Goal: Information Seeking & Learning: Learn about a topic

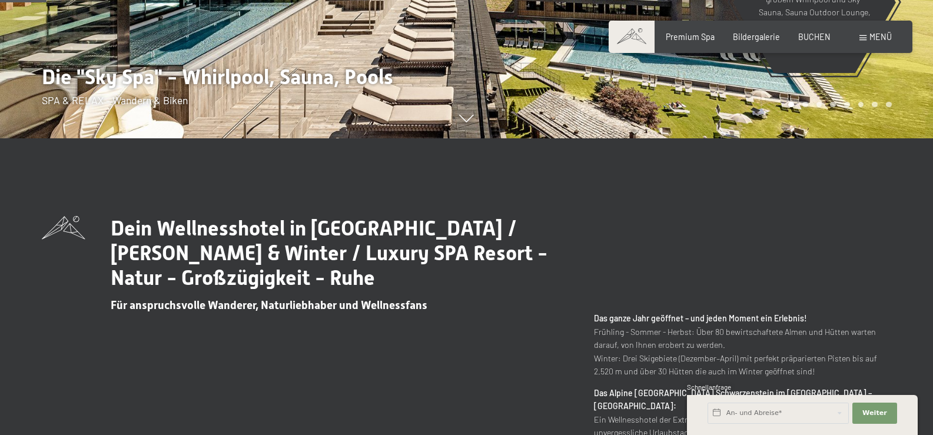
scroll to position [297, 0]
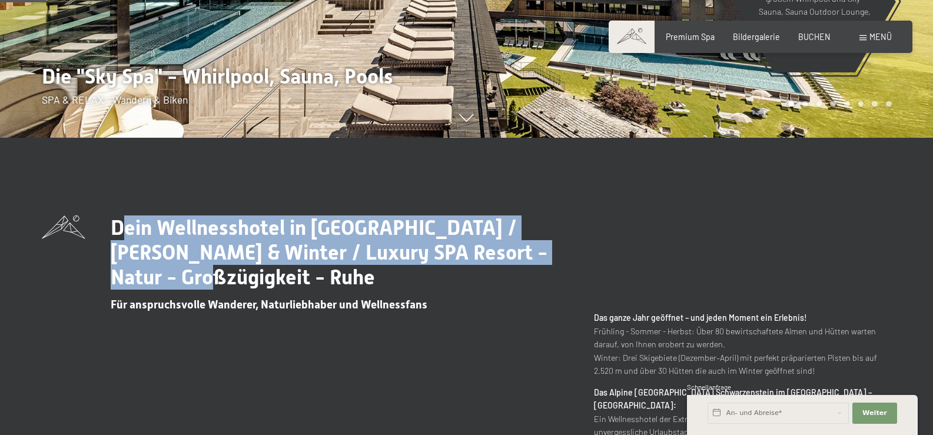
drag, startPoint x: 114, startPoint y: 226, endPoint x: 545, endPoint y: 247, distance: 431.4
click at [545, 247] on span "Dein Wellnesshotel in Südtirol / Sommer & Winter / Luxury SPA Resort - Natur - …" at bounding box center [329, 252] width 437 height 74
click at [544, 246] on span "Dein Wellnesshotel in Südtirol / Sommer & Winter / Luxury SPA Resort - Natur - …" at bounding box center [329, 252] width 437 height 74
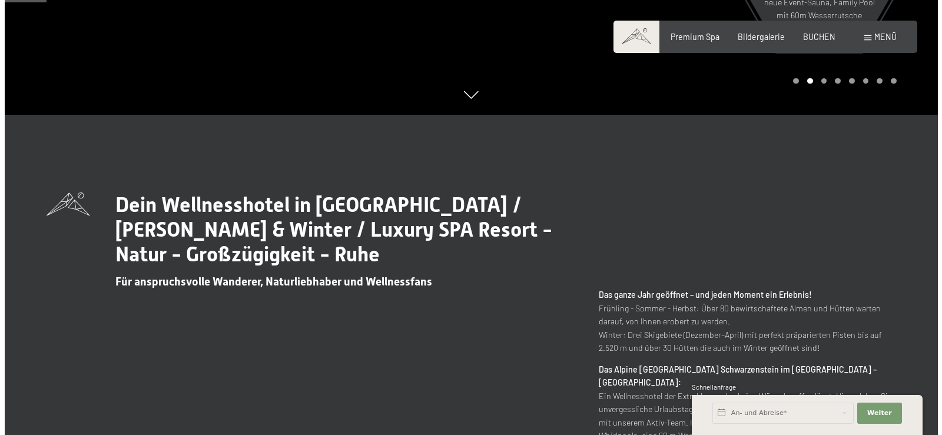
scroll to position [0, 0]
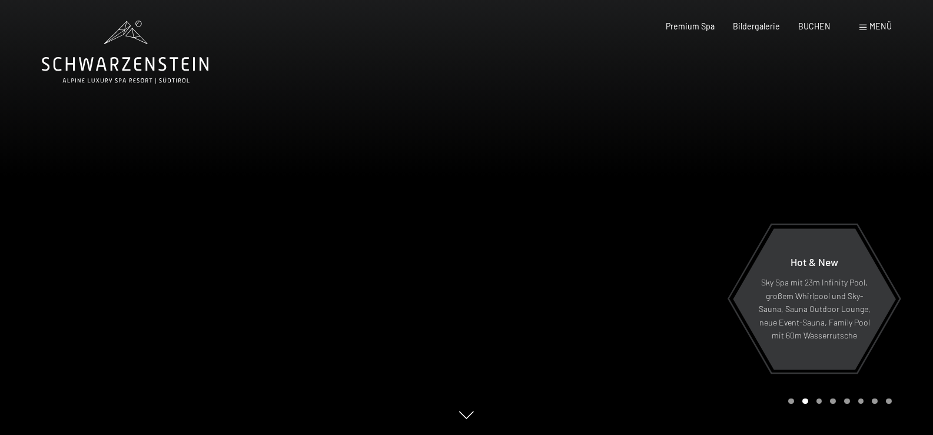
click at [865, 25] on span at bounding box center [862, 27] width 7 height 5
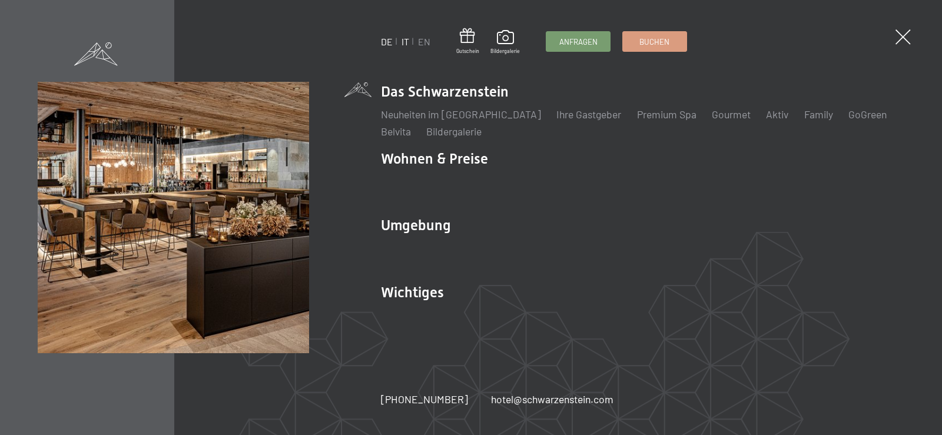
click at [407, 45] on link "IT" at bounding box center [405, 41] width 8 height 11
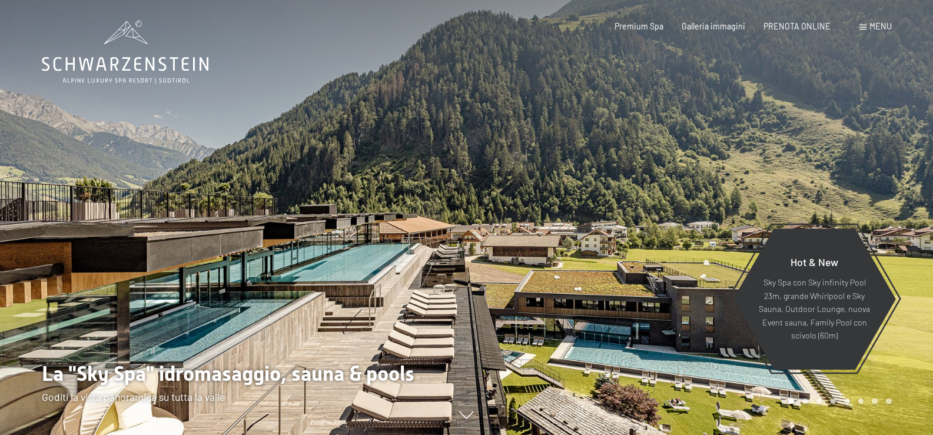
click at [878, 26] on span "Menu" at bounding box center [881, 26] width 22 height 10
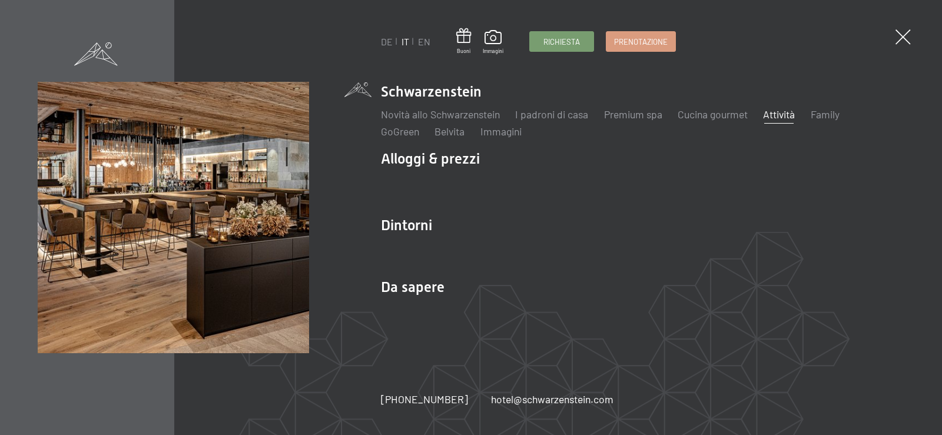
click at [794, 120] on link "Attività" at bounding box center [779, 114] width 32 height 13
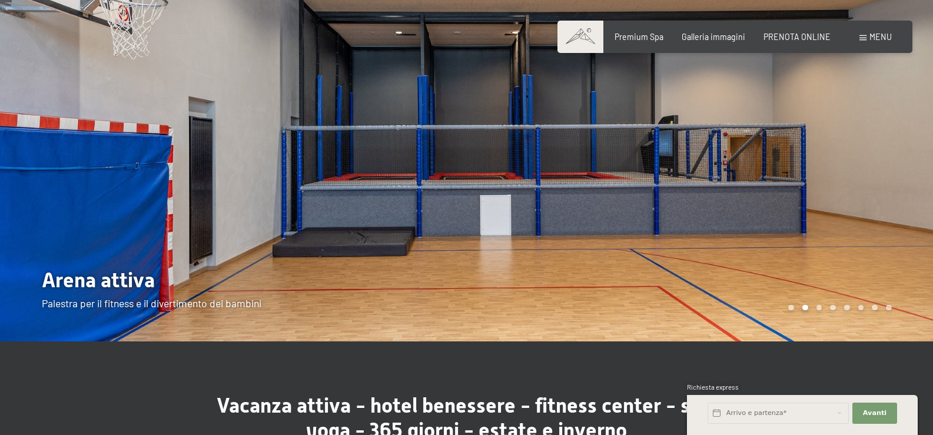
scroll to position [43, 0]
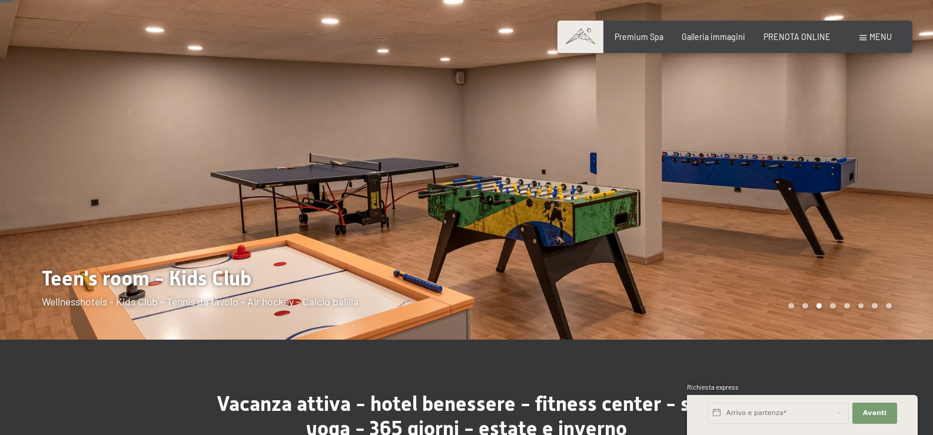
click at [885, 208] on div at bounding box center [700, 148] width 467 height 383
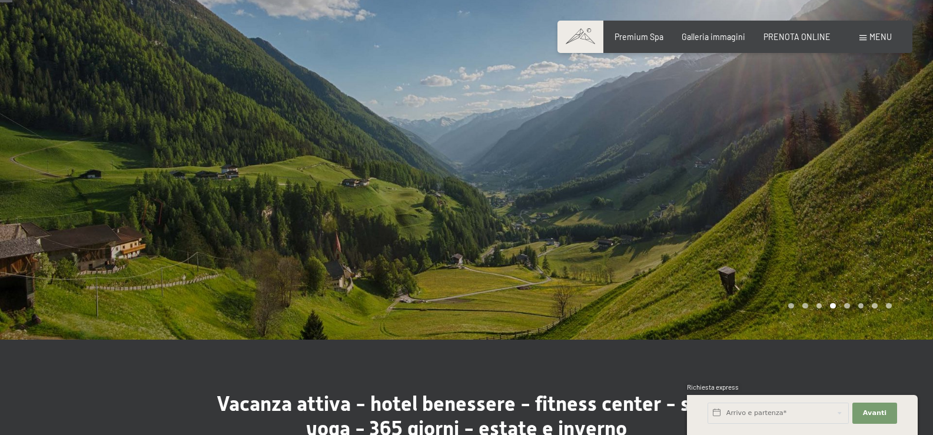
click at [817, 218] on div at bounding box center [700, 148] width 467 height 383
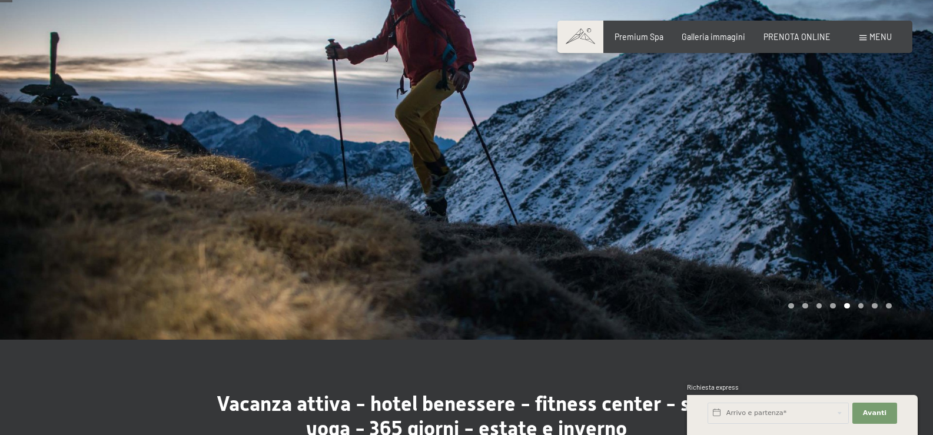
click at [816, 218] on div at bounding box center [700, 148] width 467 height 383
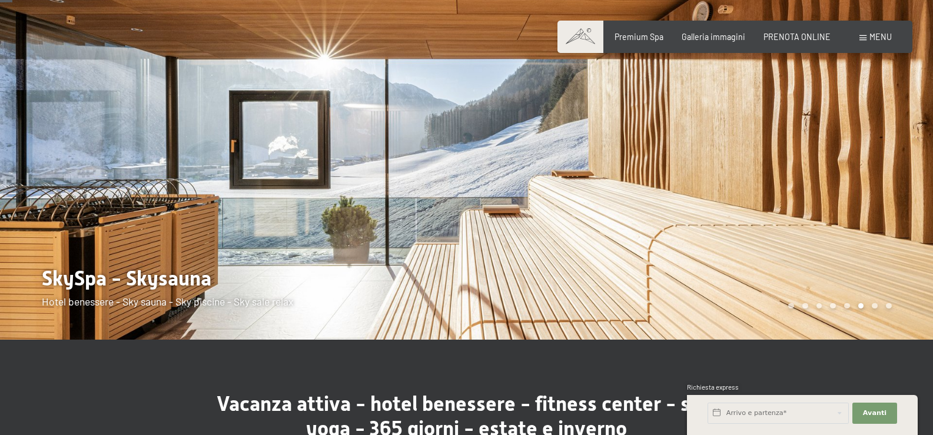
click at [816, 218] on div at bounding box center [700, 148] width 467 height 383
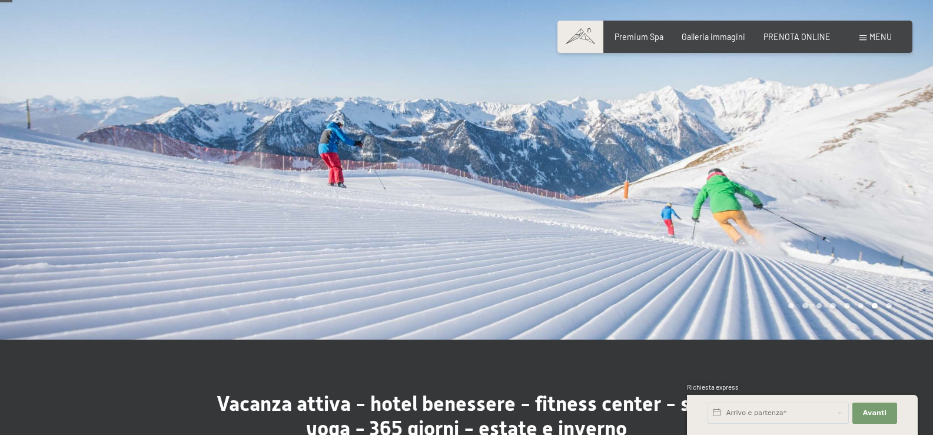
click at [816, 218] on div at bounding box center [700, 148] width 467 height 383
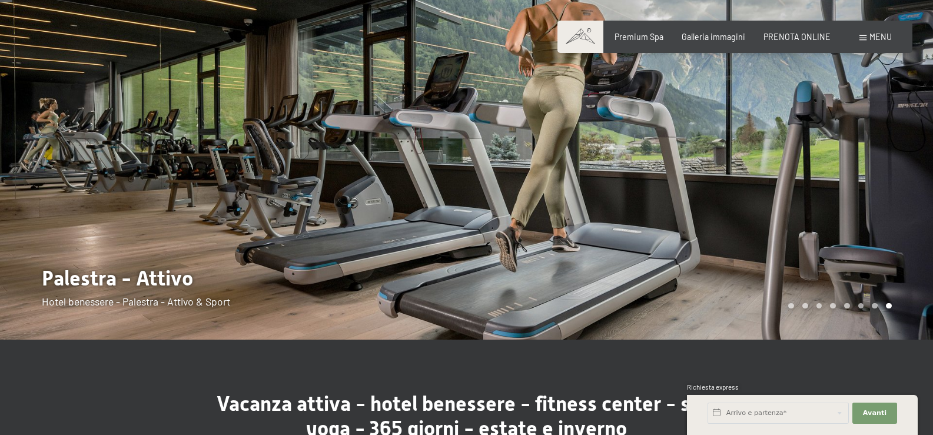
click at [816, 218] on div at bounding box center [700, 148] width 467 height 383
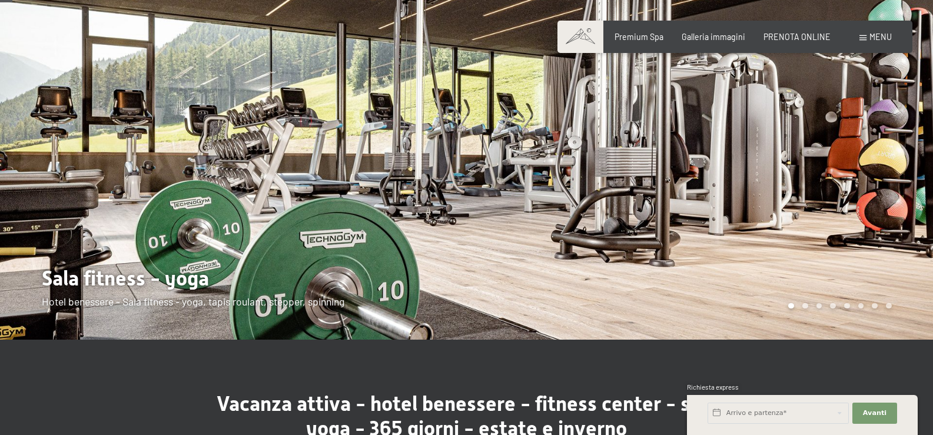
click at [816, 218] on div at bounding box center [700, 148] width 467 height 383
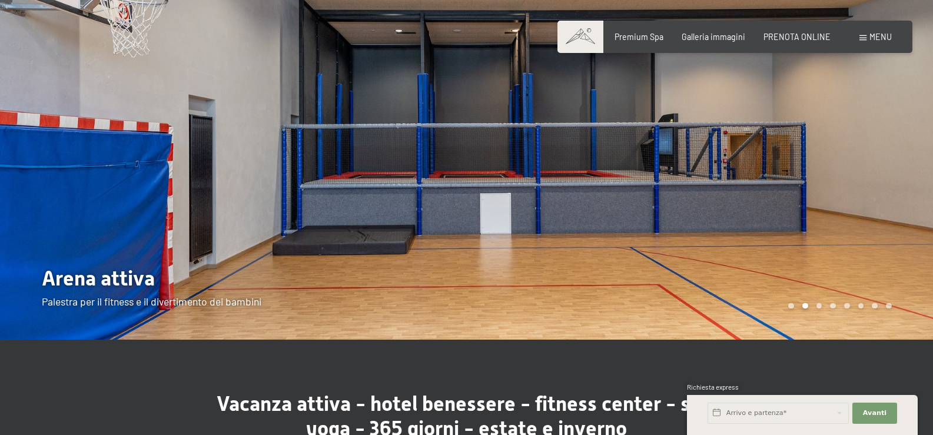
click at [816, 218] on div at bounding box center [700, 148] width 467 height 383
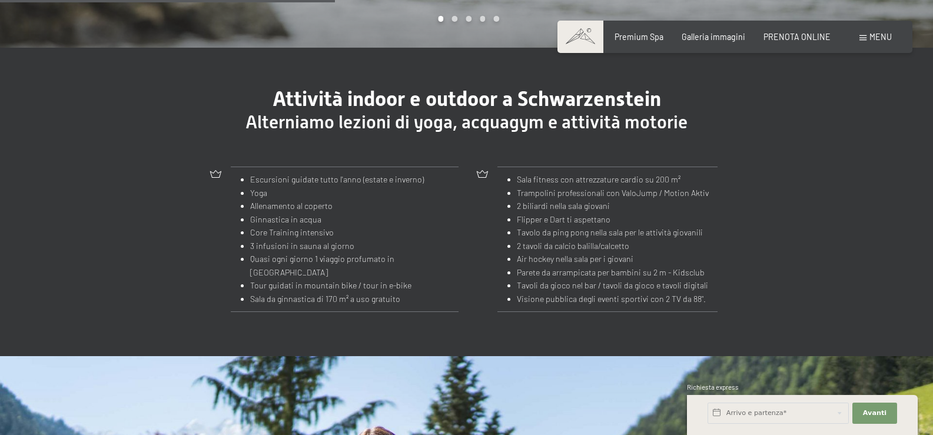
scroll to position [1174, 0]
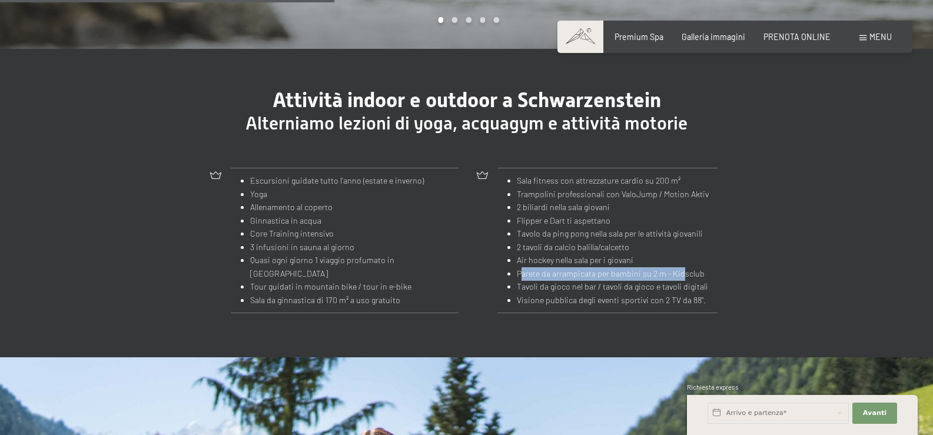
drag, startPoint x: 524, startPoint y: 246, endPoint x: 683, endPoint y: 246, distance: 159.5
click at [683, 267] on li "Parete da arrampicata per bambini su 2 m - Kidsclub" at bounding box center [613, 274] width 192 height 14
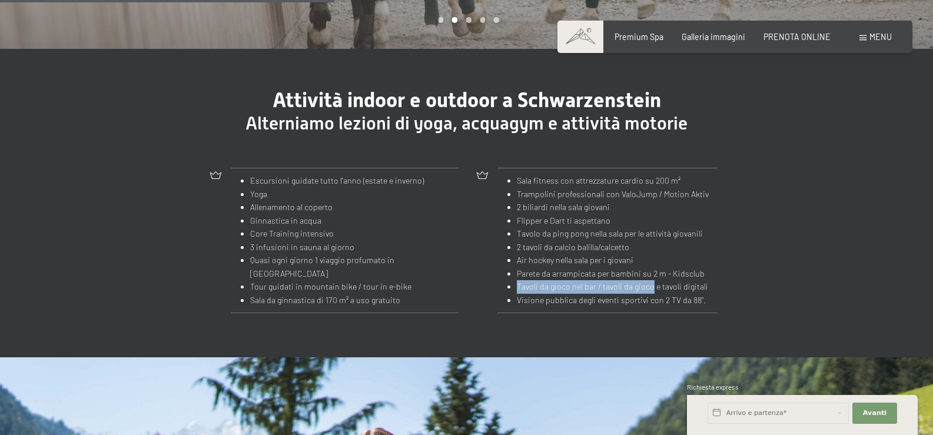
drag, startPoint x: 517, startPoint y: 262, endPoint x: 650, endPoint y: 260, distance: 133.1
click at [650, 280] on li "Tavoli da gioco nel bar / tavoli da gioco e tavoli digitali" at bounding box center [613, 287] width 192 height 14
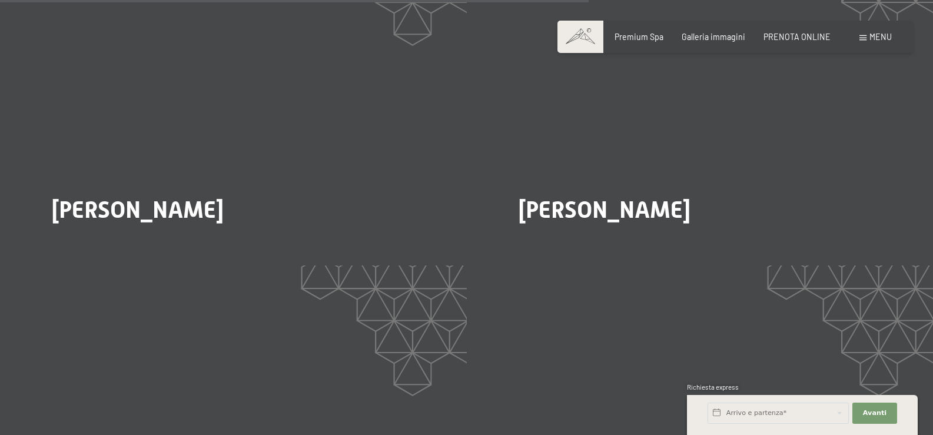
scroll to position [2067, 0]
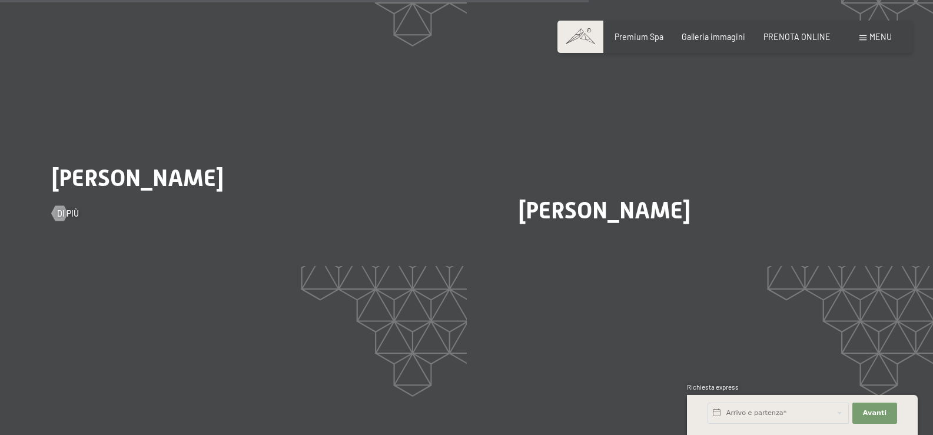
click at [158, 164] on span "Heinrich Marcher" at bounding box center [138, 177] width 172 height 27
click at [64, 205] on div at bounding box center [59, 212] width 9 height 15
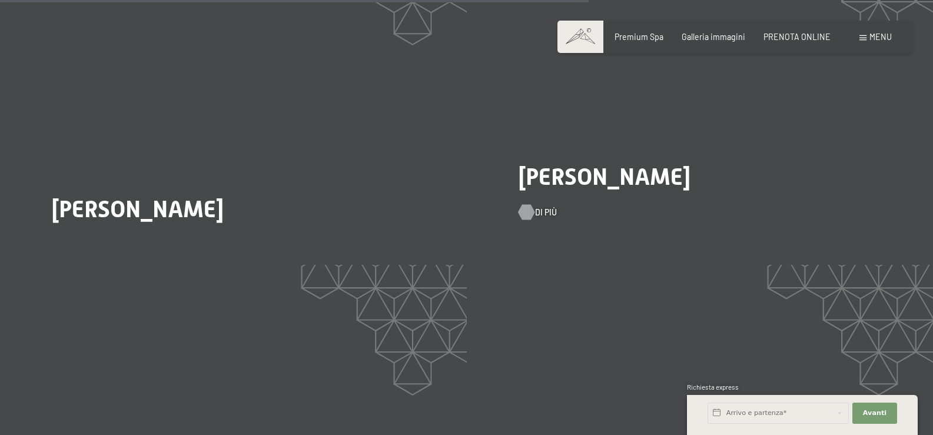
click at [530, 205] on div at bounding box center [526, 212] width 9 height 15
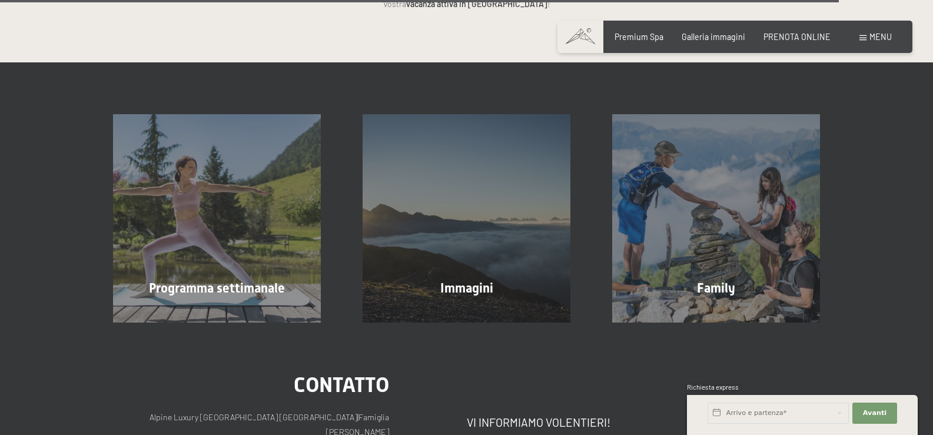
scroll to position [2995, 0]
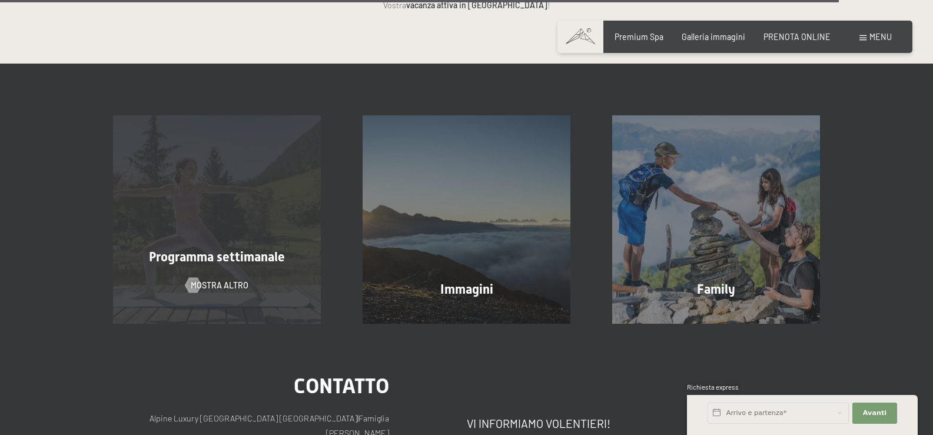
click at [201, 248] on div "Programma settimanale" at bounding box center [217, 257] width 250 height 18
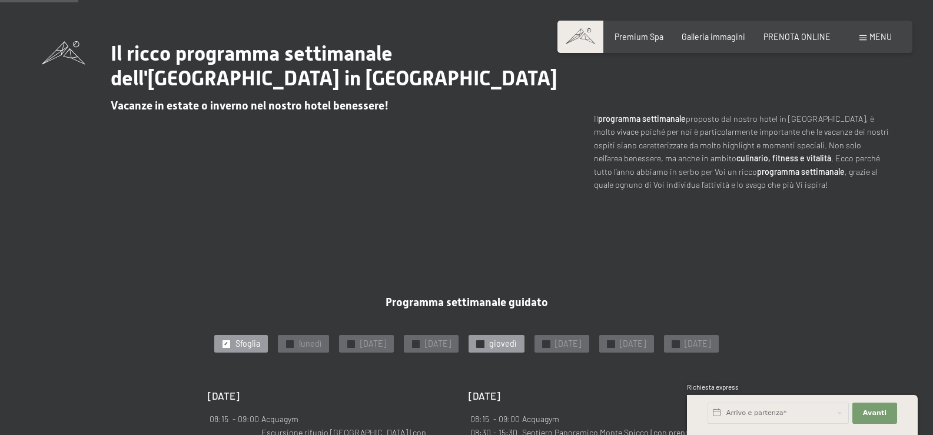
click at [516, 341] on span "giovedì" at bounding box center [502, 344] width 27 height 12
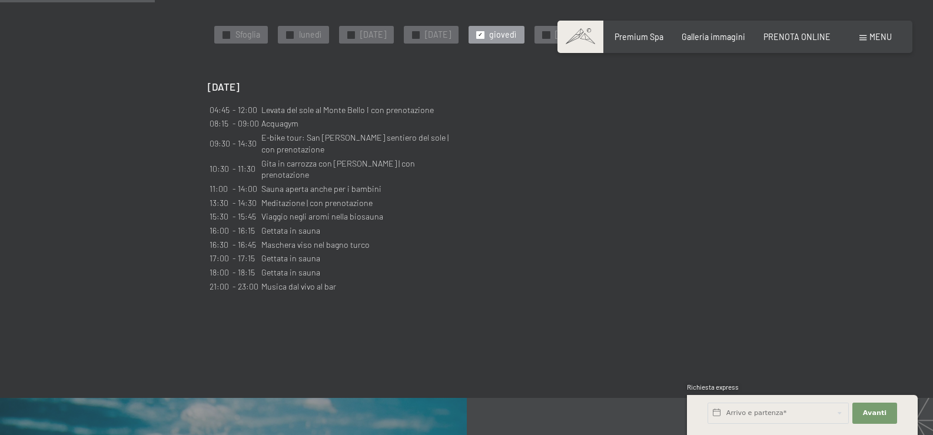
scroll to position [701, 0]
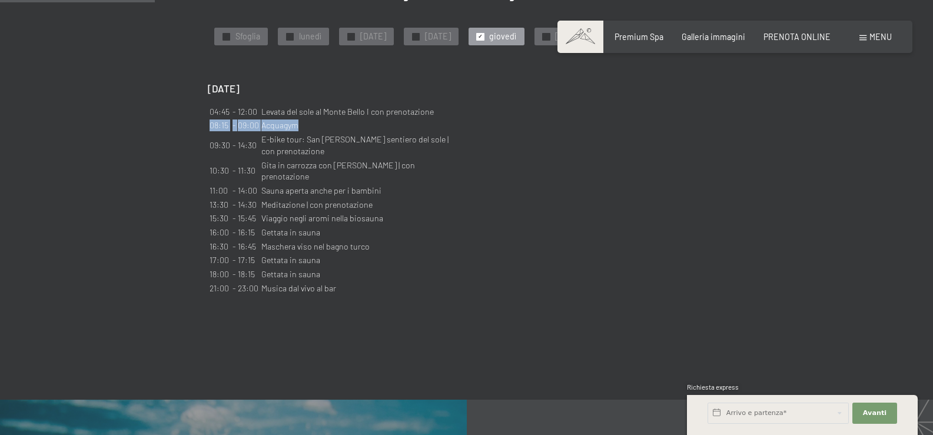
drag, startPoint x: 210, startPoint y: 148, endPoint x: 309, endPoint y: 148, distance: 98.9
click at [309, 132] on tr "08:15 - 09:00 Acquagym" at bounding box center [333, 125] width 248 height 13
click at [277, 157] on td "E-bike tour: San Giovanni sentiero del sole | con prenotazione" at bounding box center [359, 145] width 197 height 24
drag, startPoint x: 210, startPoint y: 169, endPoint x: 248, endPoint y: 170, distance: 37.7
click at [248, 157] on tr "09:30 - 14:30 E-bike tour: San Giovanni sentiero del sole | con prenotazione" at bounding box center [333, 145] width 248 height 24
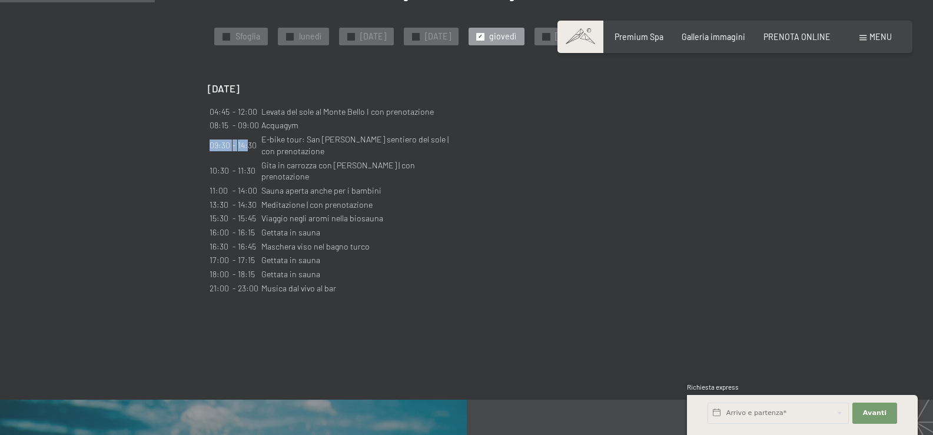
click at [248, 157] on td "14:30" at bounding box center [248, 145] width 22 height 24
drag, startPoint x: 256, startPoint y: 190, endPoint x: 442, endPoint y: 187, distance: 185.5
click at [442, 183] on tr "10:30 - 11:30 Gita in carrozza con Herbert | con prenotazione" at bounding box center [333, 171] width 248 height 24
click at [442, 183] on td "Gita in carrozza con Herbert | con prenotazione" at bounding box center [359, 171] width 197 height 24
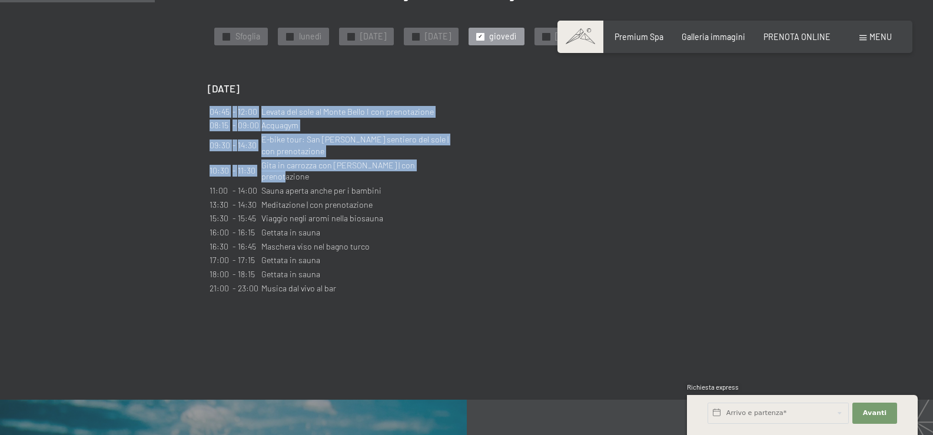
drag, startPoint x: 440, startPoint y: 189, endPoint x: 195, endPoint y: 189, distance: 244.3
click at [195, 189] on div "Programma settimanale guidato ✓ Sfoglia ✓ lunedì ✓ martedì ✓ mercoledì ✓ gioved…" at bounding box center [467, 142] width 596 height 308
click at [197, 195] on div "Programma settimanale guidato ✓ Sfoglia ✓ lunedì ✓ martedì ✓ mercoledì ✓ gioved…" at bounding box center [467, 142] width 596 height 308
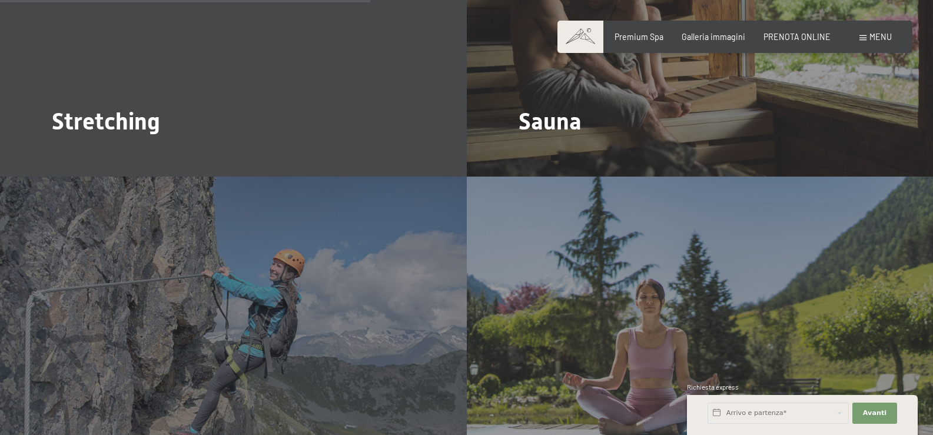
scroll to position [1639, 0]
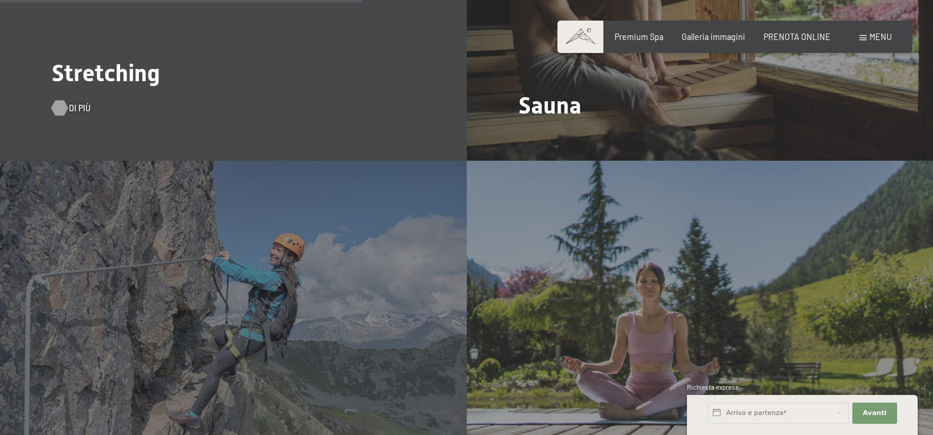
click at [67, 114] on div "Di più" at bounding box center [65, 108] width 27 height 12
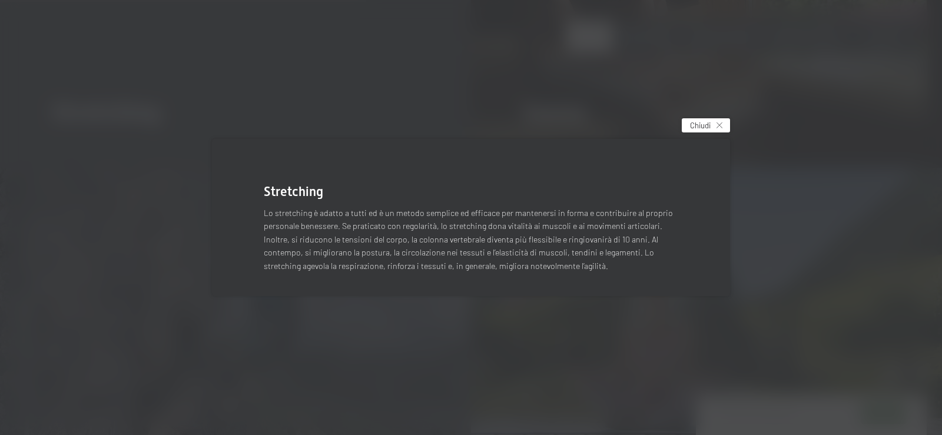
click at [712, 122] on div "Chiudi" at bounding box center [706, 125] width 48 height 14
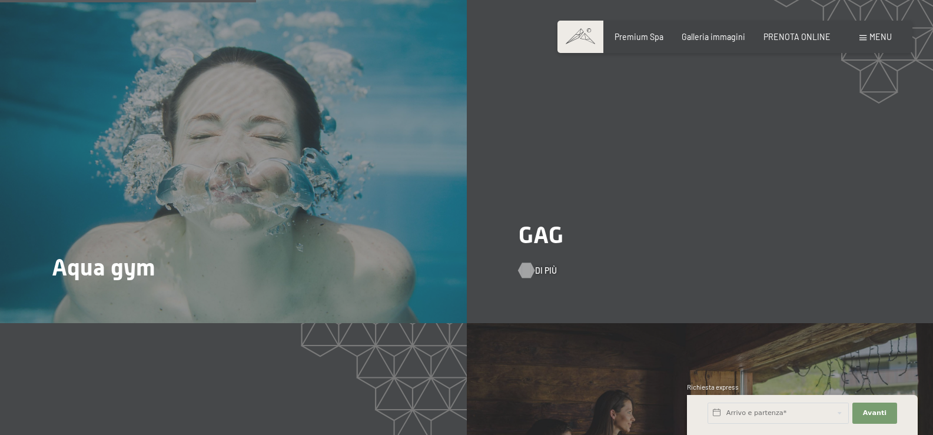
scroll to position [1159, 0]
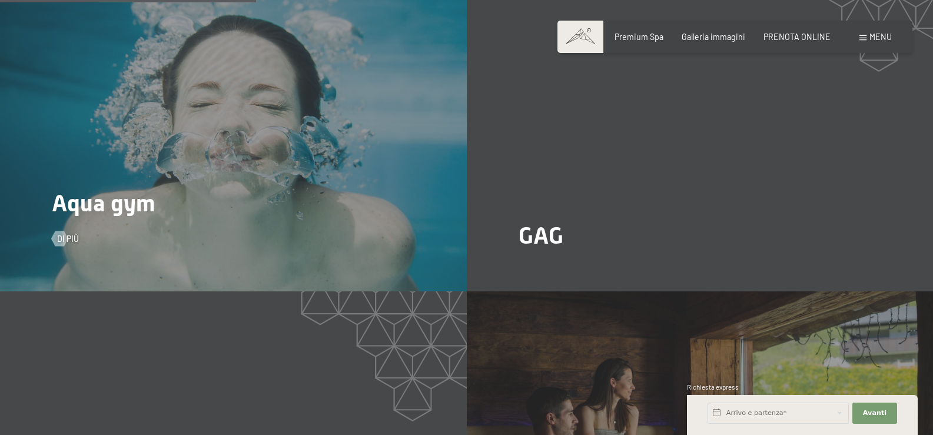
click at [94, 257] on div "Aqua gym Di più" at bounding box center [233, 117] width 467 height 350
click at [78, 245] on span "Di più" at bounding box center [80, 239] width 22 height 12
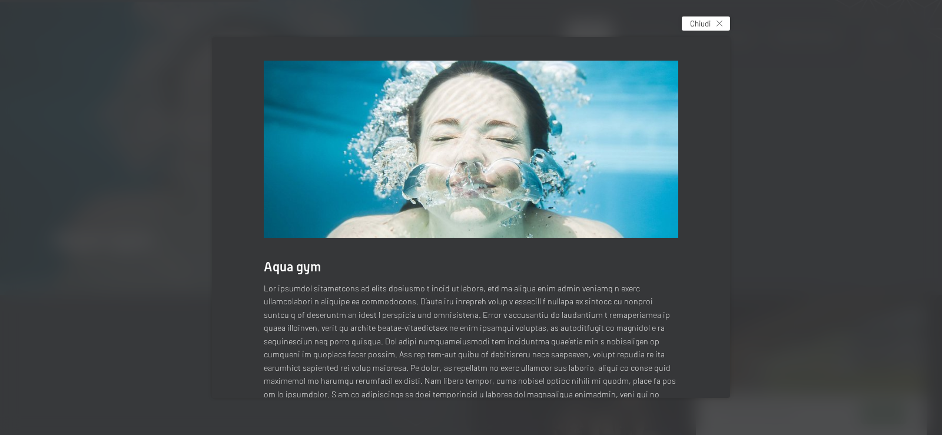
click at [697, 25] on span "Chiudi" at bounding box center [700, 23] width 21 height 11
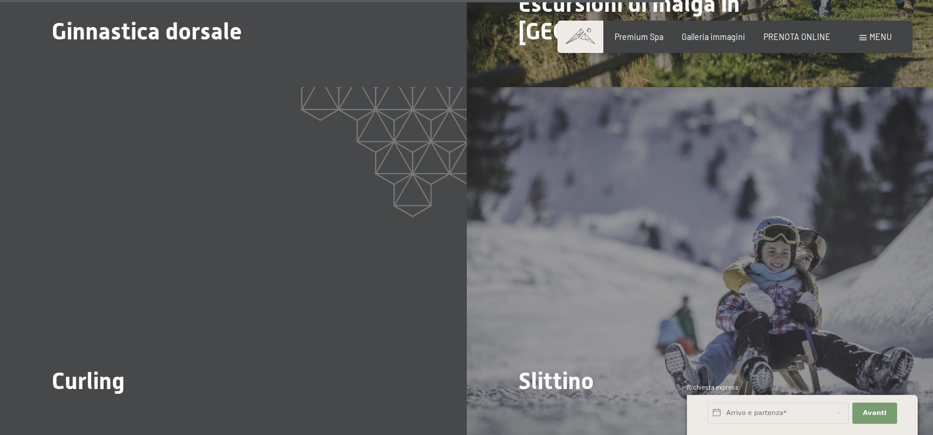
scroll to position [3007, 0]
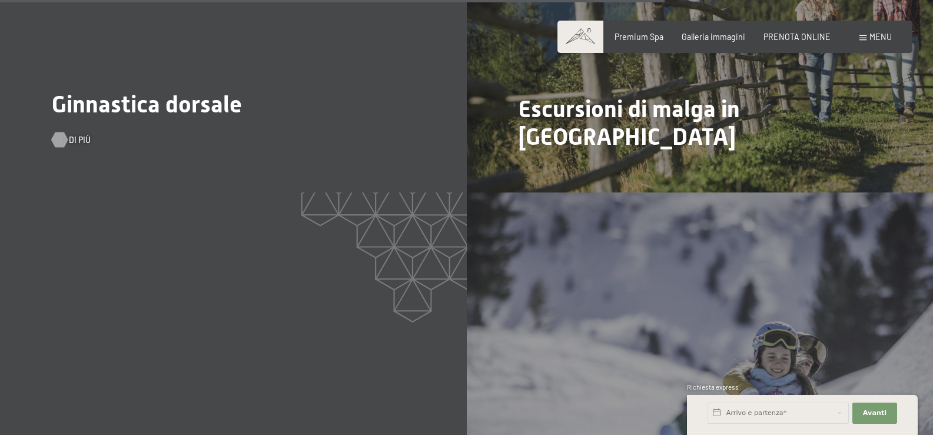
click at [70, 146] on span "Di più" at bounding box center [80, 140] width 22 height 12
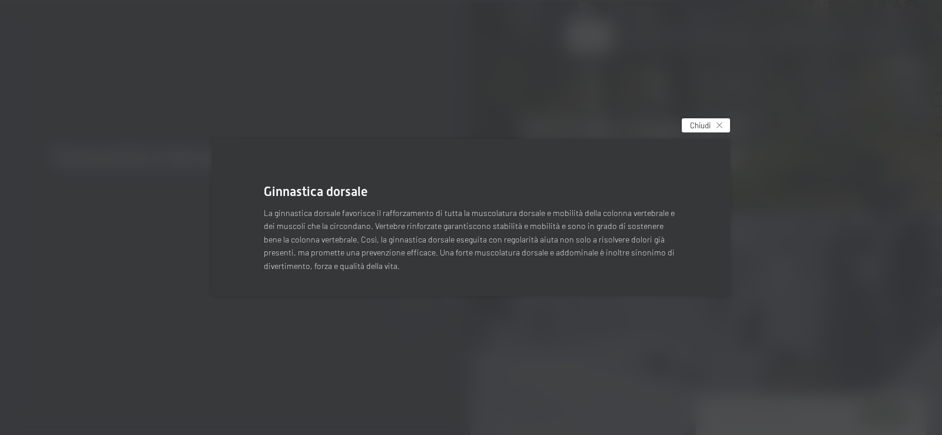
click at [711, 128] on div "Chiudi" at bounding box center [706, 125] width 48 height 14
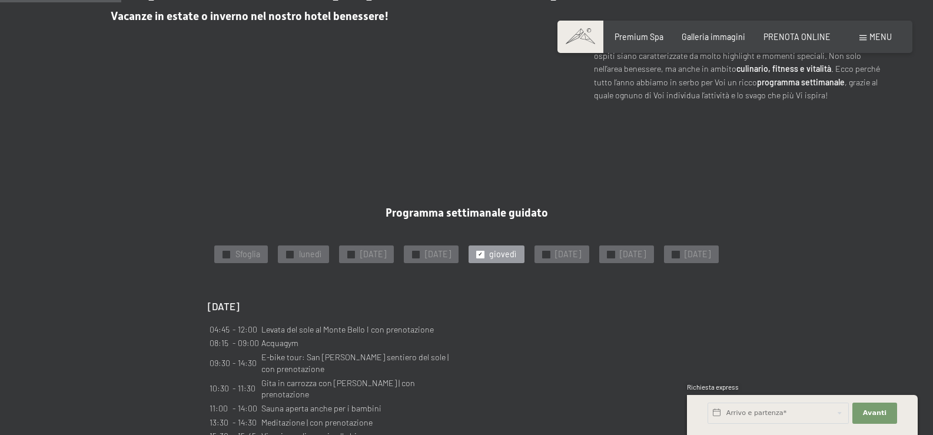
scroll to position [595, 0]
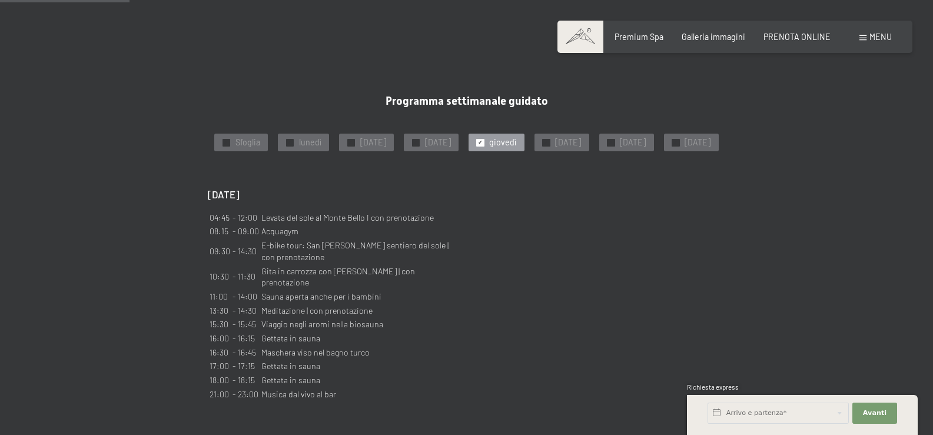
click at [516, 140] on span "giovedì" at bounding box center [502, 143] width 27 height 12
click at [483, 141] on span "✓" at bounding box center [480, 142] width 5 height 7
click at [516, 144] on span "giovedì" at bounding box center [502, 143] width 27 height 12
click at [581, 142] on span "venerdì" at bounding box center [568, 143] width 26 height 12
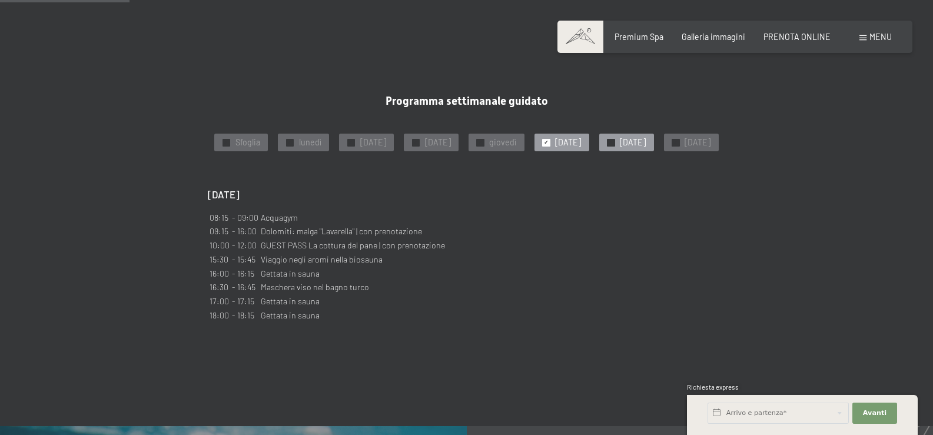
click at [653, 138] on div "✓ sabato" at bounding box center [626, 143] width 54 height 18
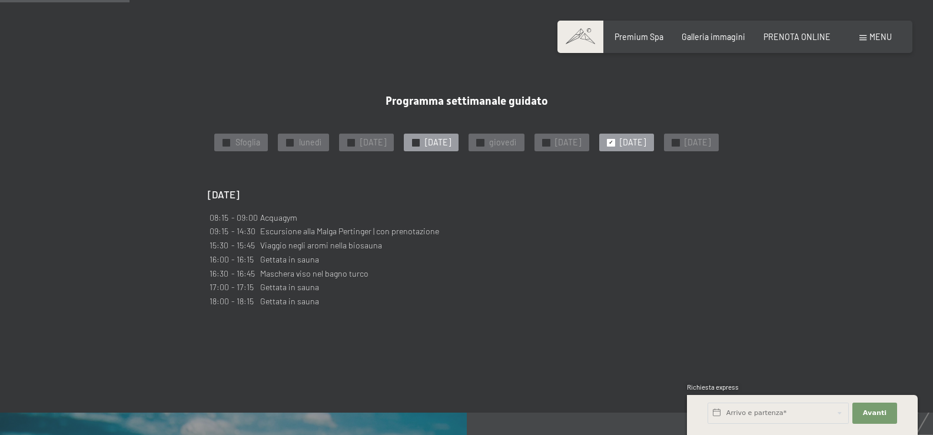
click at [451, 141] on span "mercoledì" at bounding box center [438, 143] width 26 height 12
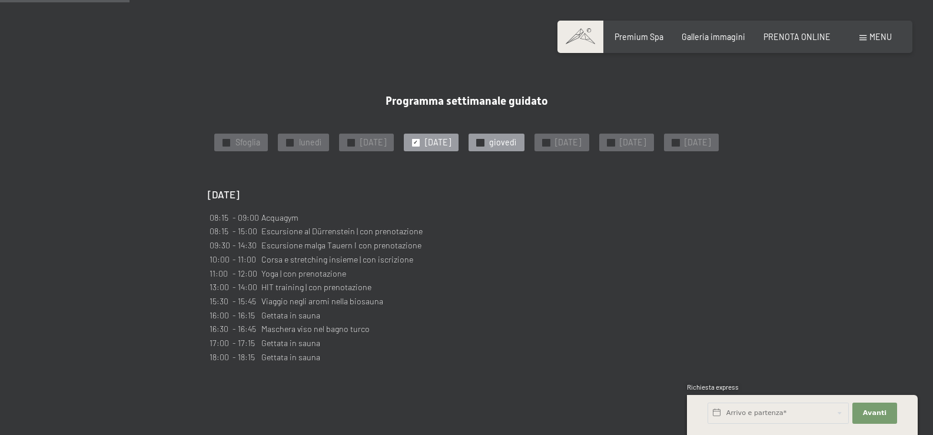
click at [524, 136] on div "✓ giovedì" at bounding box center [496, 143] width 55 height 18
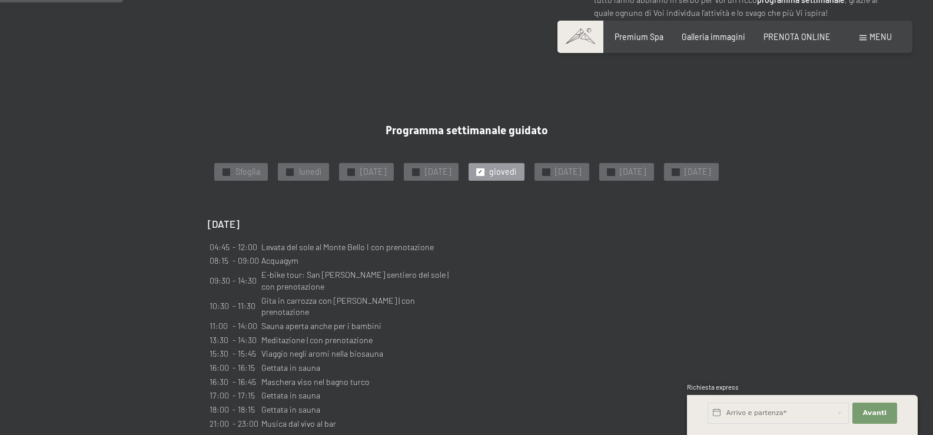
scroll to position [562, 0]
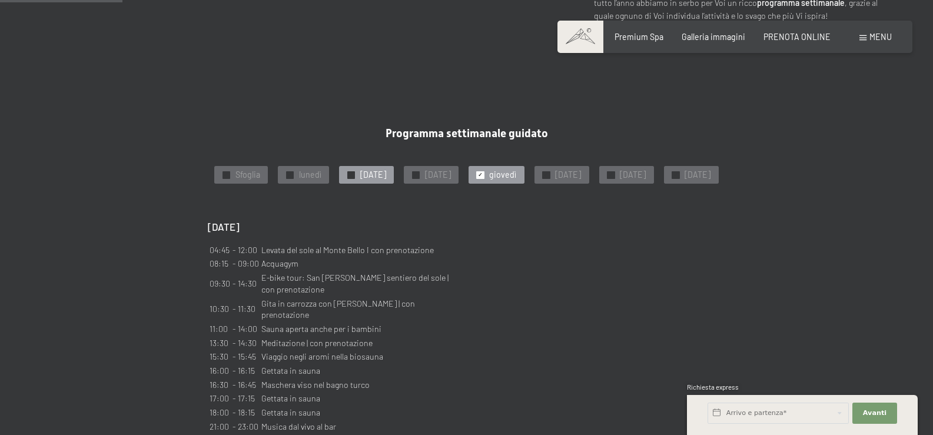
click at [386, 171] on span "martedì" at bounding box center [373, 175] width 26 height 12
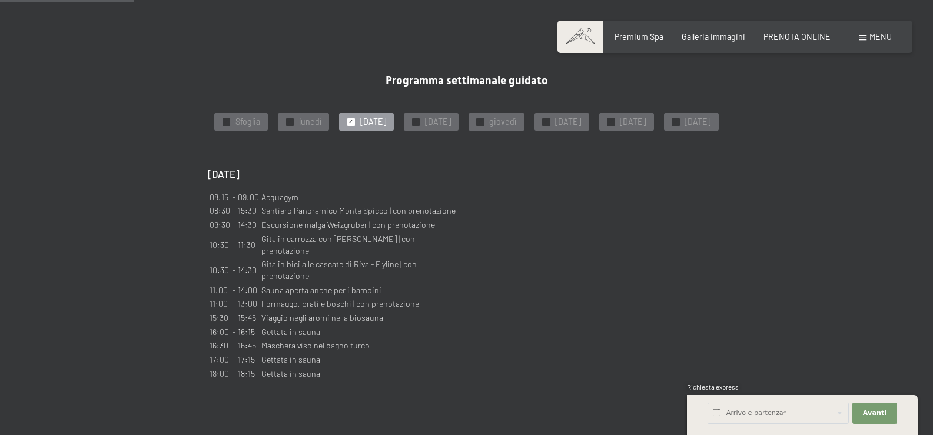
scroll to position [615, 0]
click at [581, 121] on span "venerdì" at bounding box center [568, 122] width 26 height 12
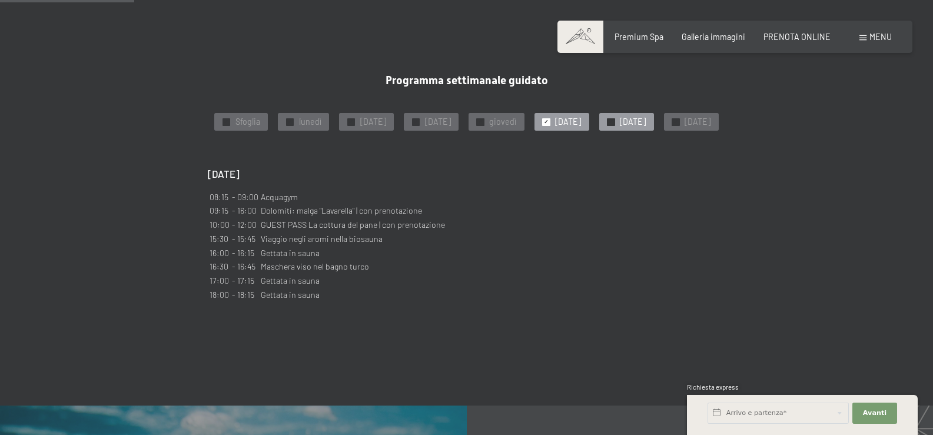
click at [646, 122] on span "sabato" at bounding box center [633, 122] width 26 height 12
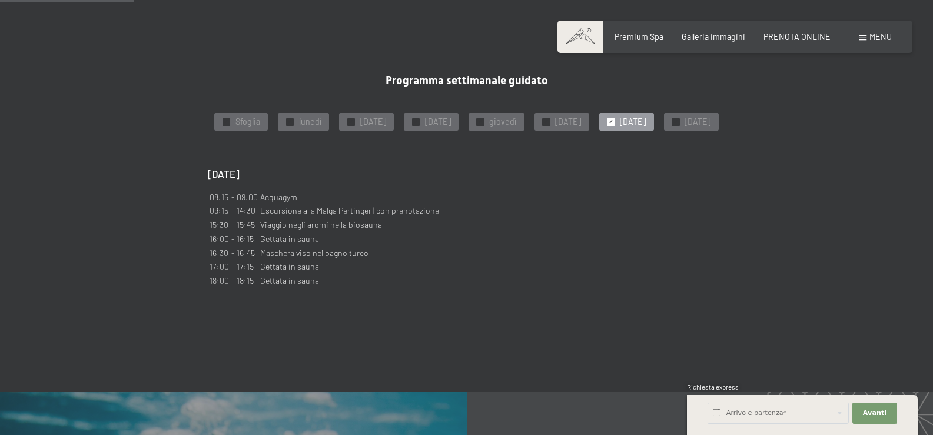
click at [637, 118] on div "✓ sabato" at bounding box center [626, 122] width 54 height 18
click at [646, 117] on span "sabato" at bounding box center [633, 122] width 26 height 12
click at [613, 125] on span "✓" at bounding box center [611, 121] width 5 height 7
click at [646, 112] on div "Programma settimanale guidato ✓ Sfoglia ✓ lunedì ✓ martedì ✓ mercoledì ✓ gioved…" at bounding box center [467, 181] width 518 height 215
click at [458, 131] on div "✓ Sfoglia ✓ lunedì ✓ martedì ✓ mercoledì ✓ giovedì ✓ venerdì ✓ sabato ✓ domenica" at bounding box center [467, 122] width 518 height 18
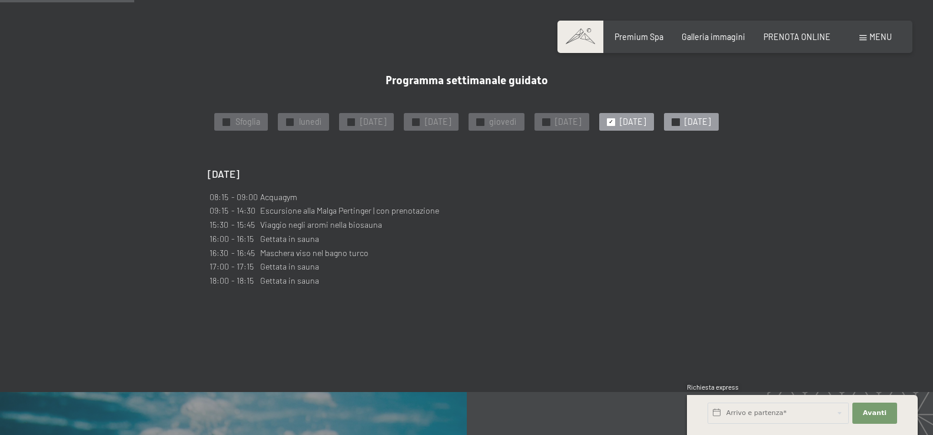
click at [685, 128] on span "domenica" at bounding box center [698, 122] width 26 height 12
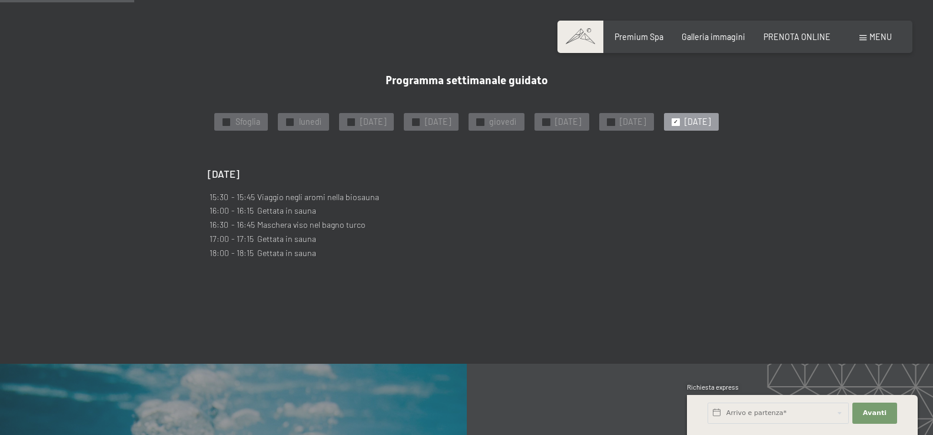
click at [685, 128] on span "domenica" at bounding box center [698, 122] width 26 height 12
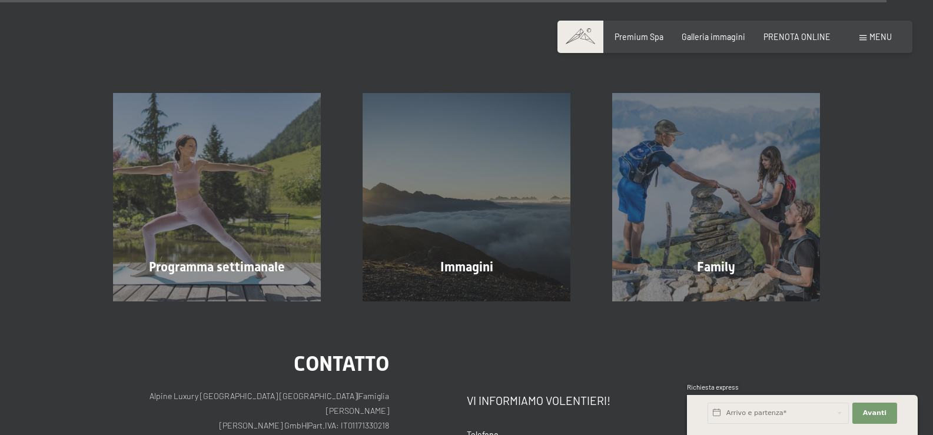
scroll to position [3956, 0]
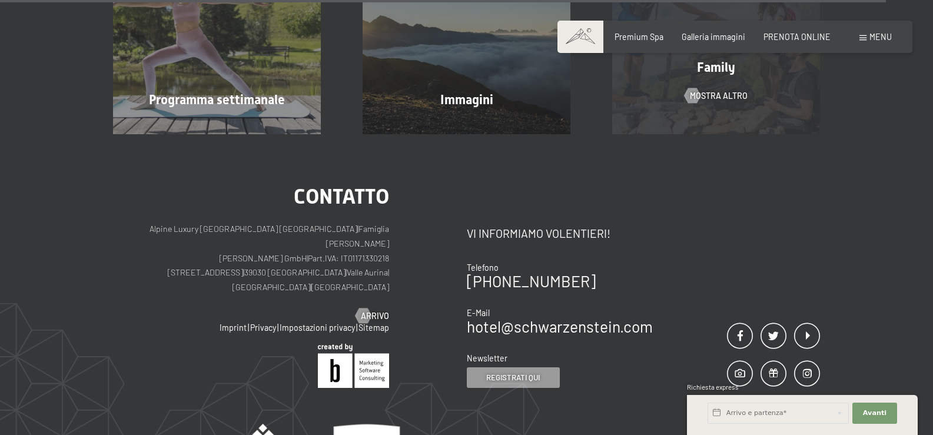
click at [726, 75] on span "Family" at bounding box center [716, 67] width 38 height 15
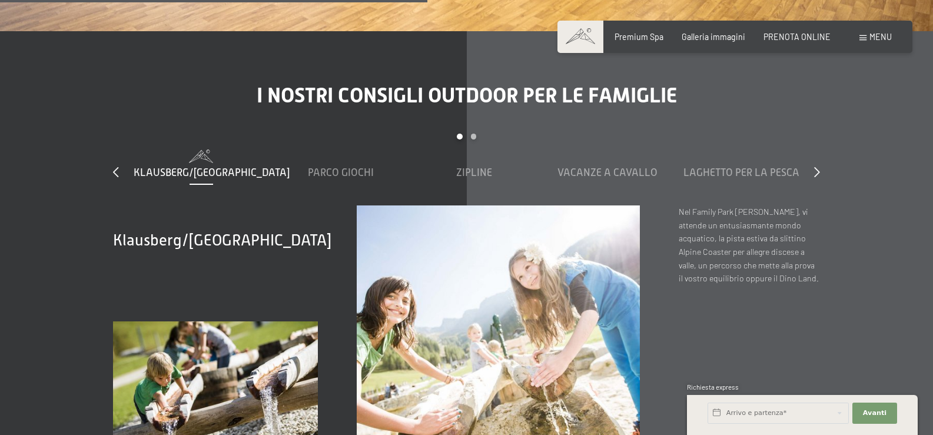
scroll to position [3622, 0]
click at [313, 167] on span "Parco giochi" at bounding box center [341, 173] width 66 height 12
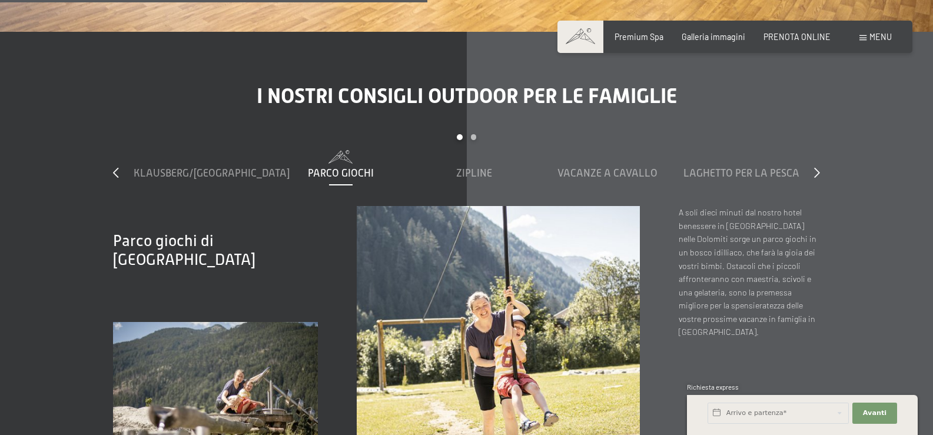
click at [323, 150] on span at bounding box center [340, 156] width 123 height 13
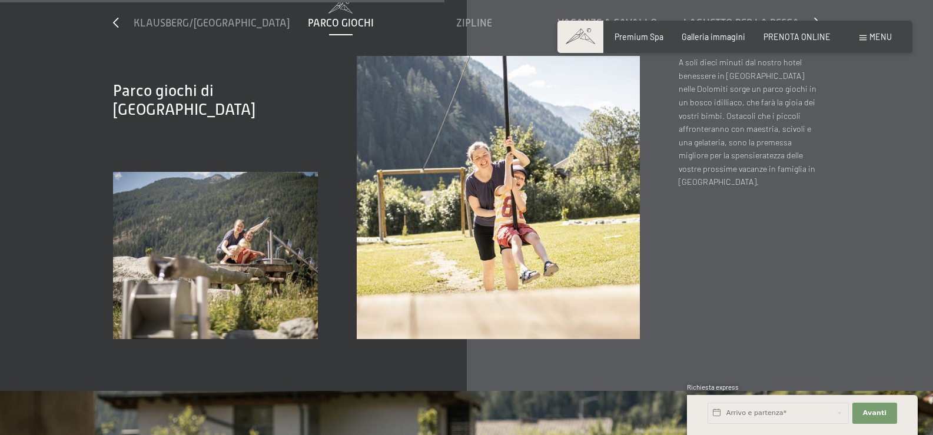
scroll to position [3768, 0]
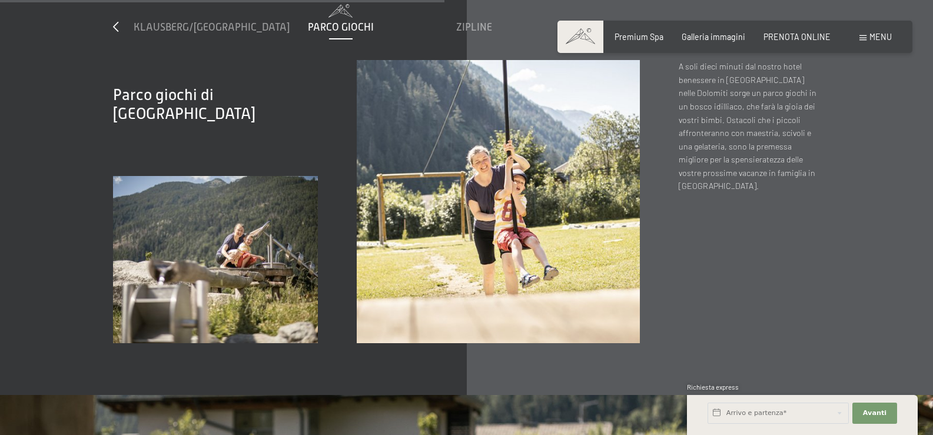
click at [284, 274] on img at bounding box center [215, 259] width 205 height 167
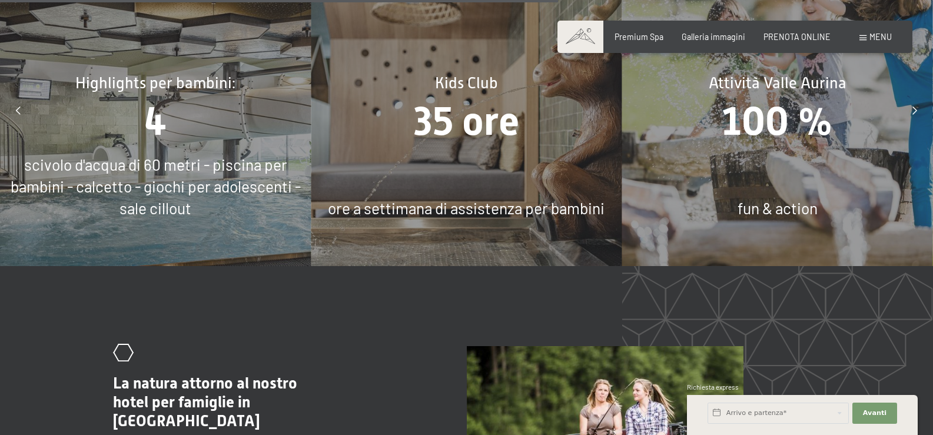
scroll to position [4731, 0]
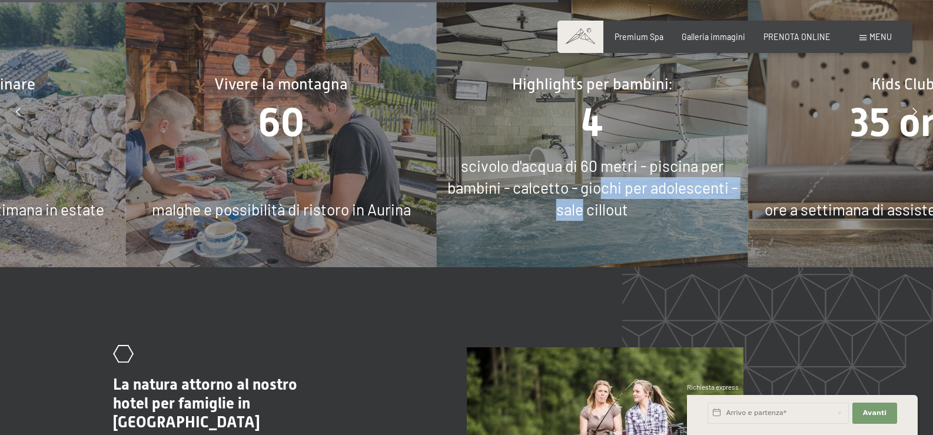
drag, startPoint x: 148, startPoint y: 194, endPoint x: 641, endPoint y: 185, distance: 492.8
click at [635, 185] on div "scivolo d'acqua di 60 metri - piscina per bambini - calcetto - giochi per adole…" at bounding box center [592, 187] width 311 height 65
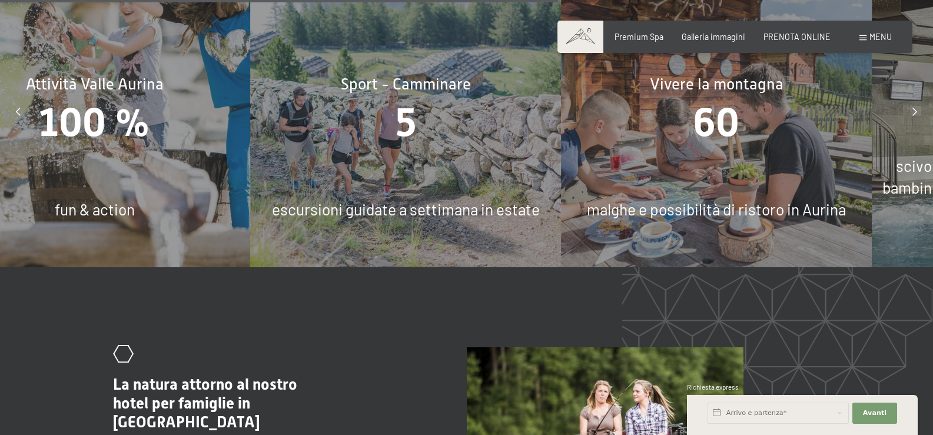
drag, startPoint x: 357, startPoint y: 192, endPoint x: 585, endPoint y: 194, distance: 227.8
click at [589, 200] on span "malghe e possibilità di ristoro in Aurina" at bounding box center [716, 209] width 259 height 18
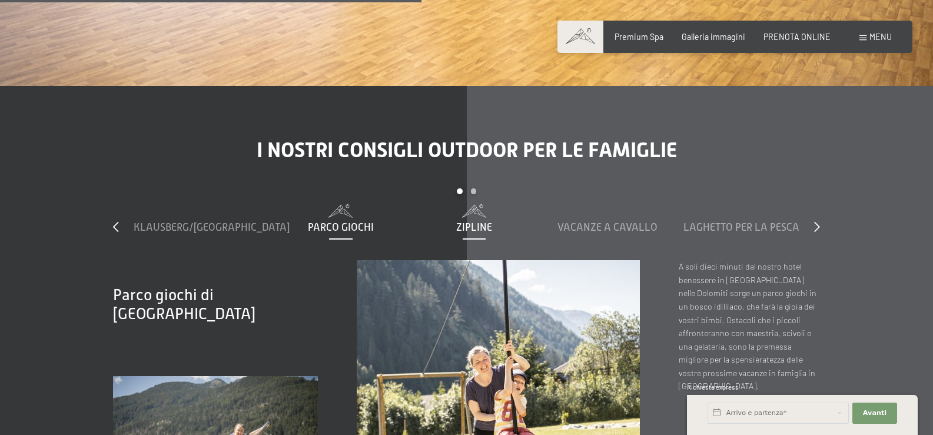
scroll to position [3564, 0]
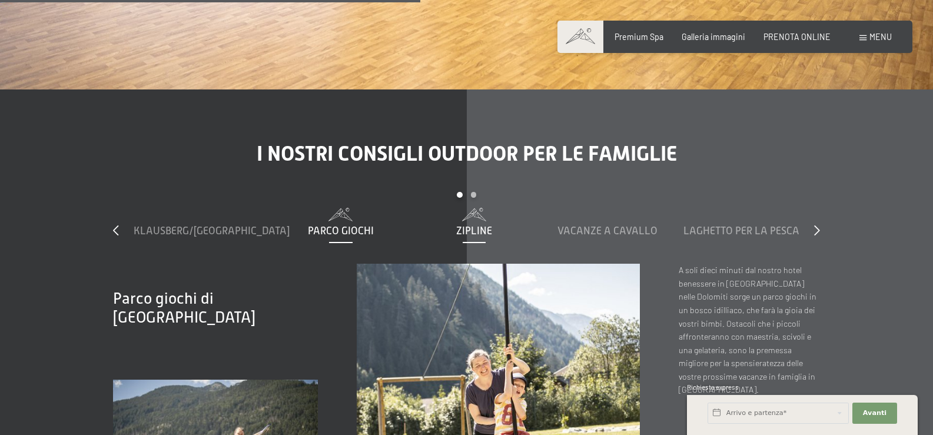
click at [467, 225] on span "Zipline" at bounding box center [474, 231] width 36 height 12
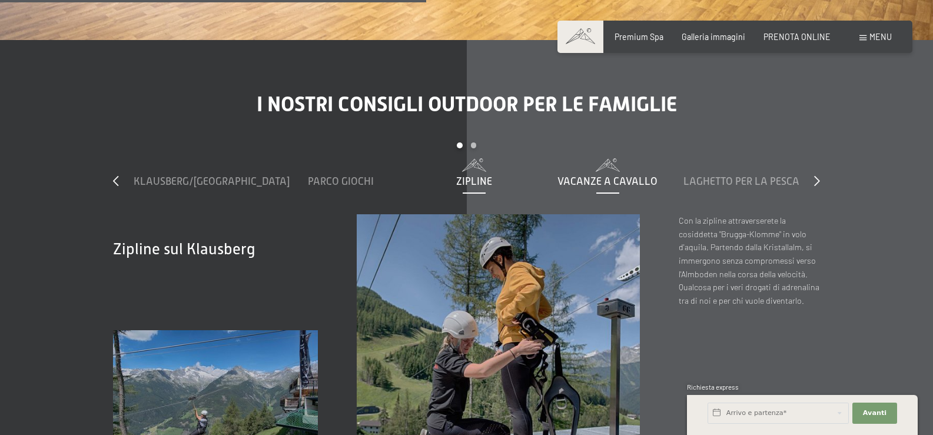
scroll to position [3613, 0]
click at [589, 176] on span "Vacanze a cavallo" at bounding box center [607, 182] width 100 height 12
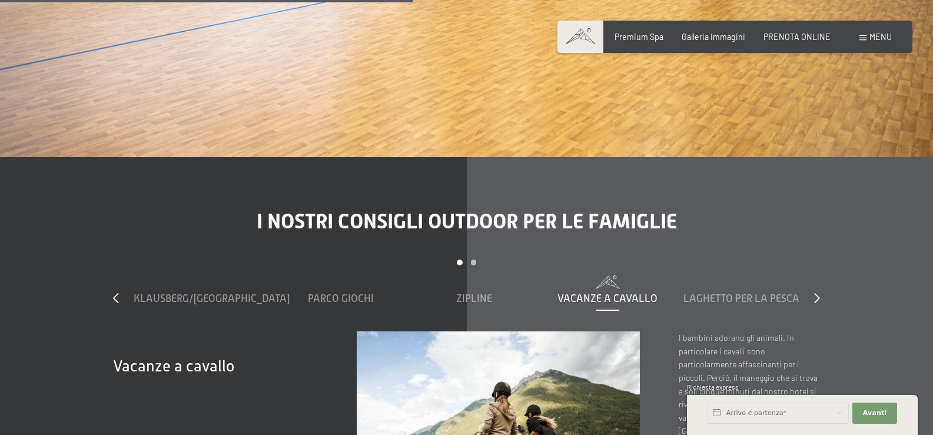
scroll to position [3497, 0]
click at [745, 292] on span "Laghetto per la pesca" at bounding box center [741, 298] width 116 height 12
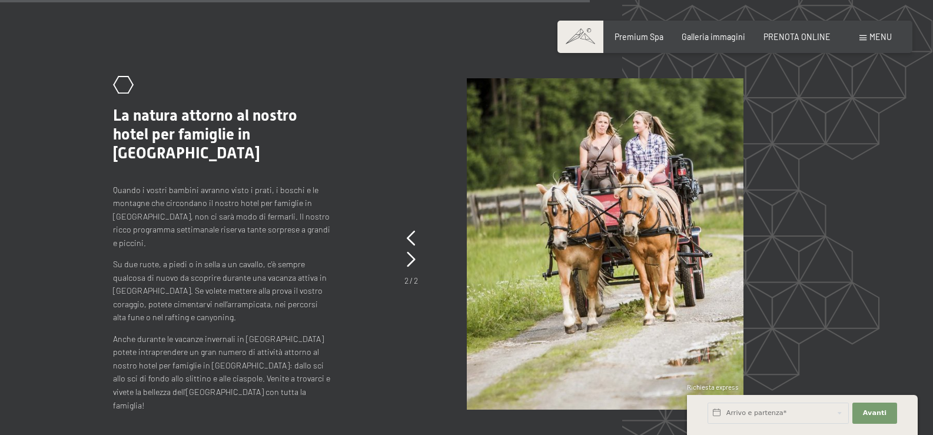
scroll to position [4999, 0]
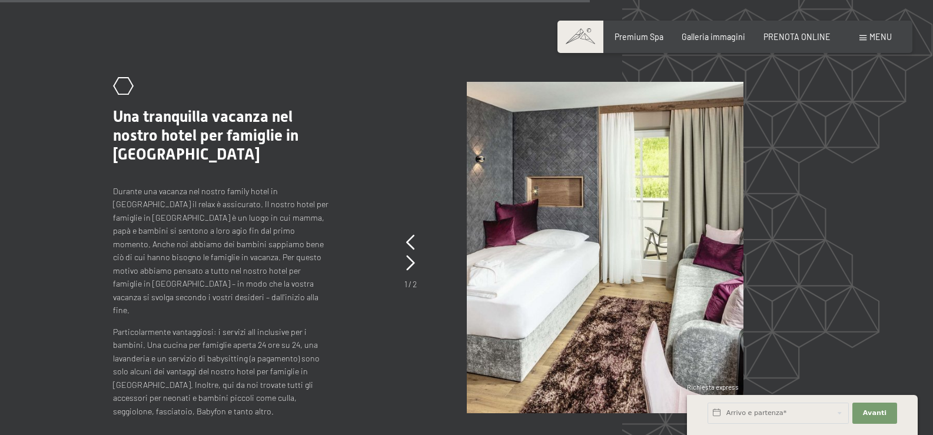
click at [414, 245] on span "Consenso marketing*" at bounding box center [397, 251] width 89 height 12
click at [347, 245] on input "Consenso marketing*" at bounding box center [341, 251] width 12 height 12
click at [411, 247] on span "Consenso marketing*" at bounding box center [397, 251] width 89 height 12
click at [347, 247] on input "Consenso marketing*" at bounding box center [341, 251] width 12 height 12
checkbox input "false"
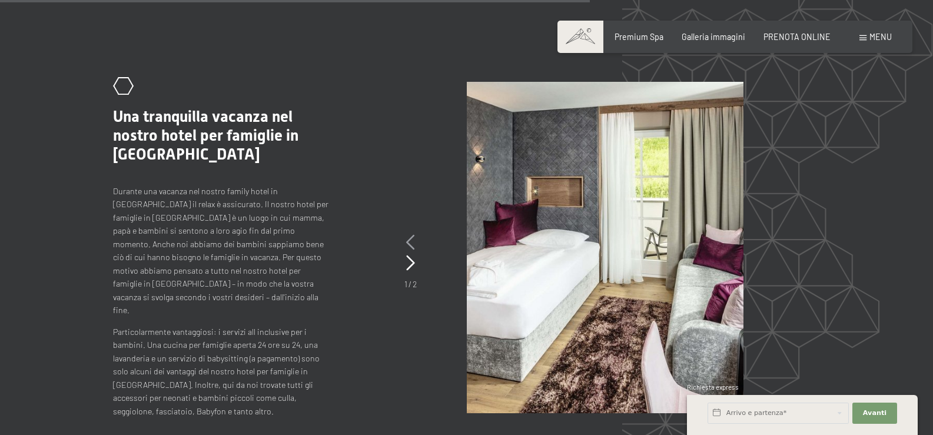
click at [412, 235] on icon at bounding box center [410, 242] width 9 height 15
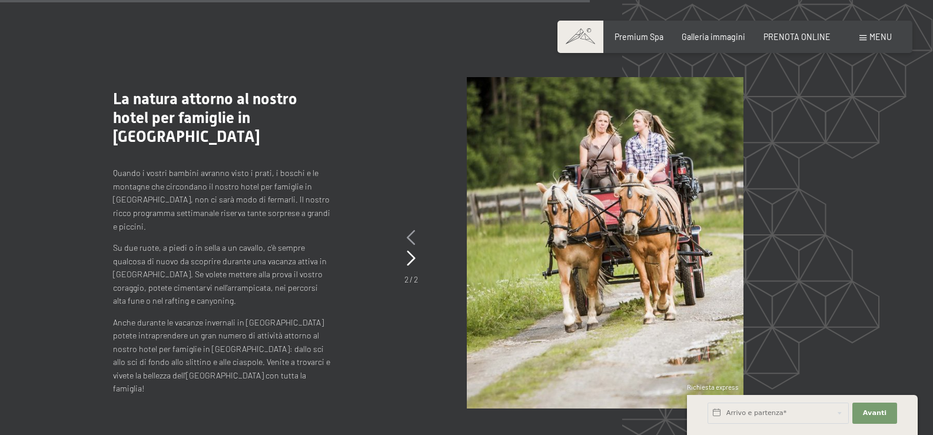
click at [412, 230] on icon at bounding box center [411, 237] width 9 height 15
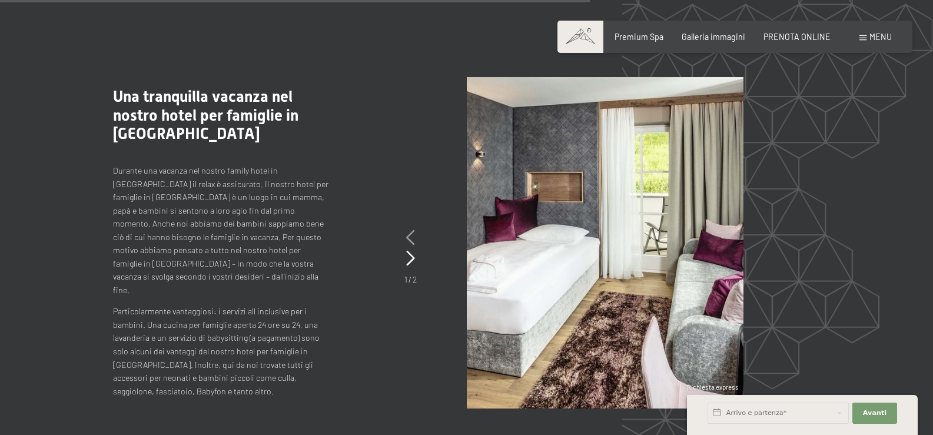
click at [412, 230] on icon at bounding box center [410, 237] width 9 height 15
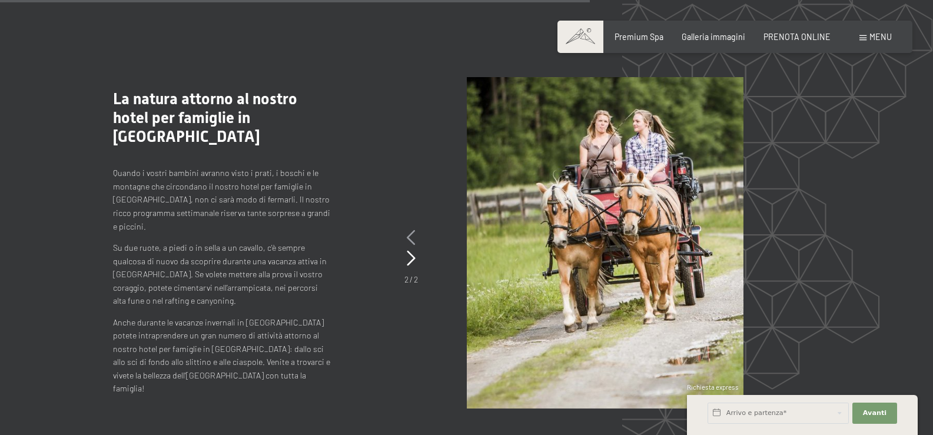
click at [412, 230] on icon at bounding box center [411, 237] width 9 height 15
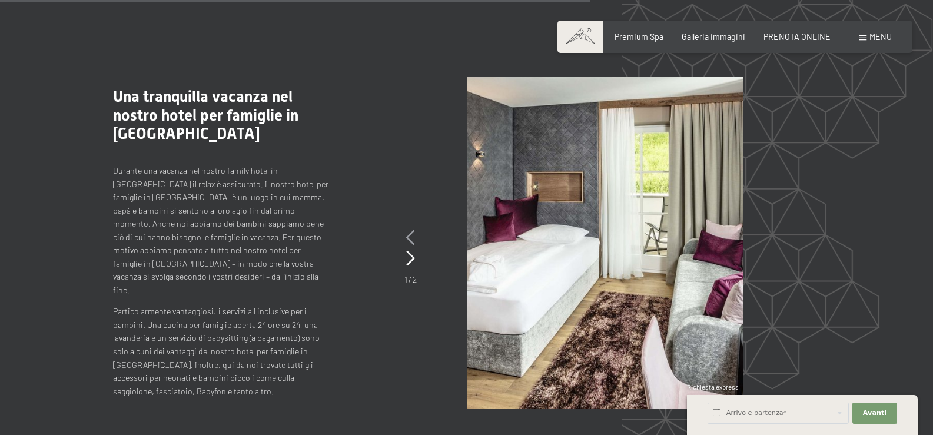
click at [412, 230] on icon at bounding box center [410, 237] width 9 height 15
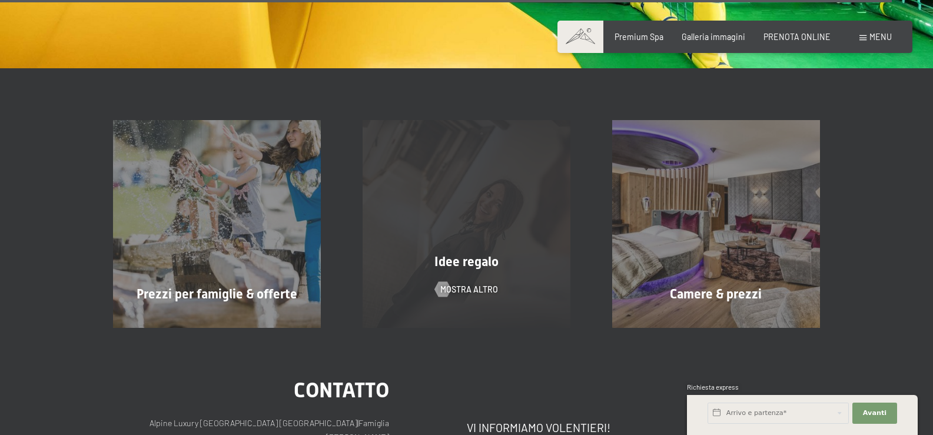
scroll to position [7606, 0]
click at [432, 254] on div "Idee regalo" at bounding box center [467, 263] width 250 height 18
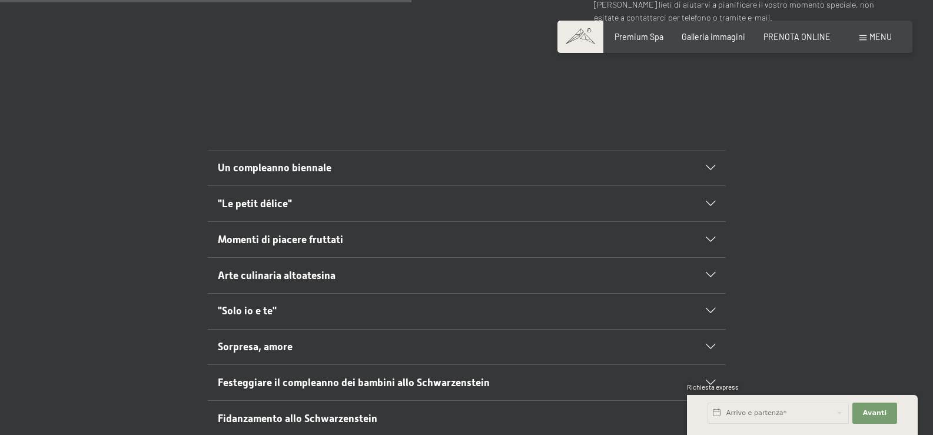
scroll to position [579, 0]
click at [266, 161] on span "Un compleanno biennale" at bounding box center [275, 167] width 114 height 12
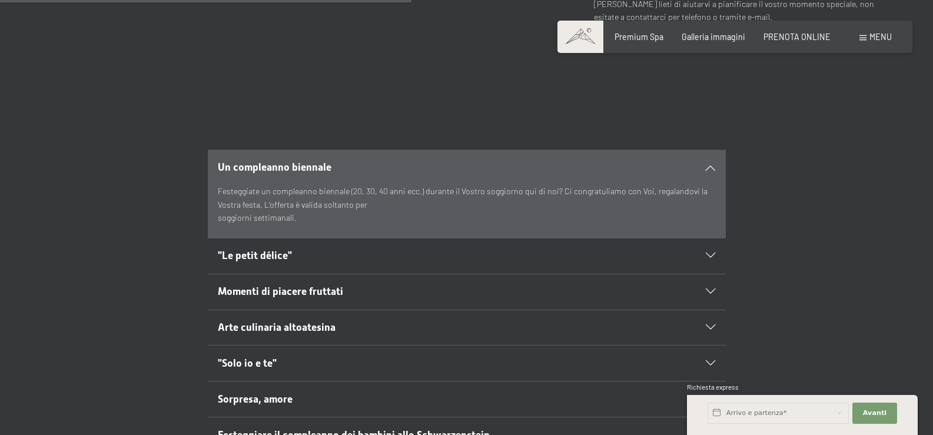
click at [266, 250] on span ""Le petit délice"" at bounding box center [255, 256] width 74 height 12
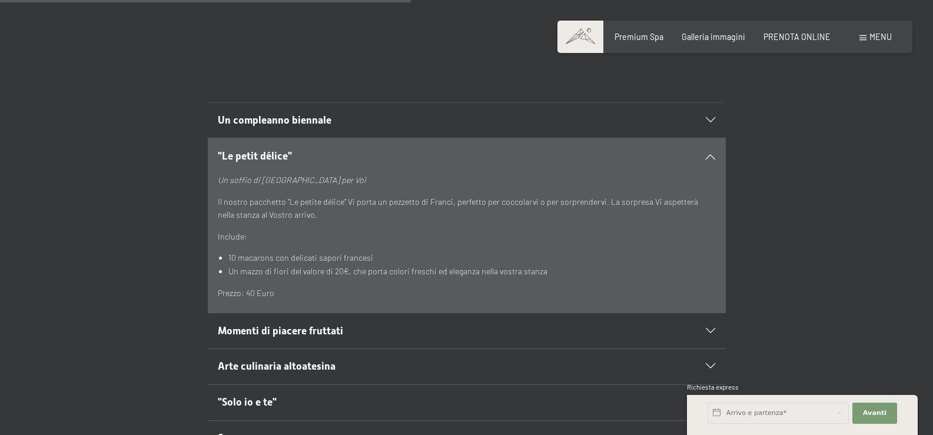
scroll to position [639, 0]
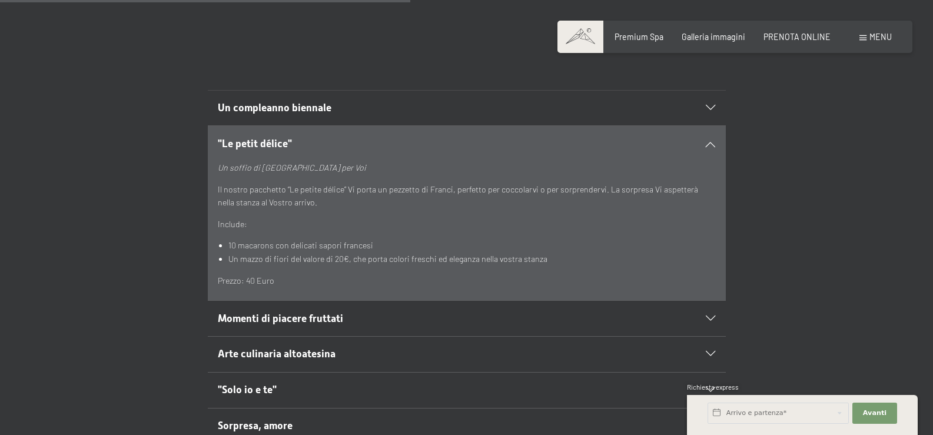
click at [263, 313] on span "Momenti di piacere fruttati" at bounding box center [280, 319] width 125 height 12
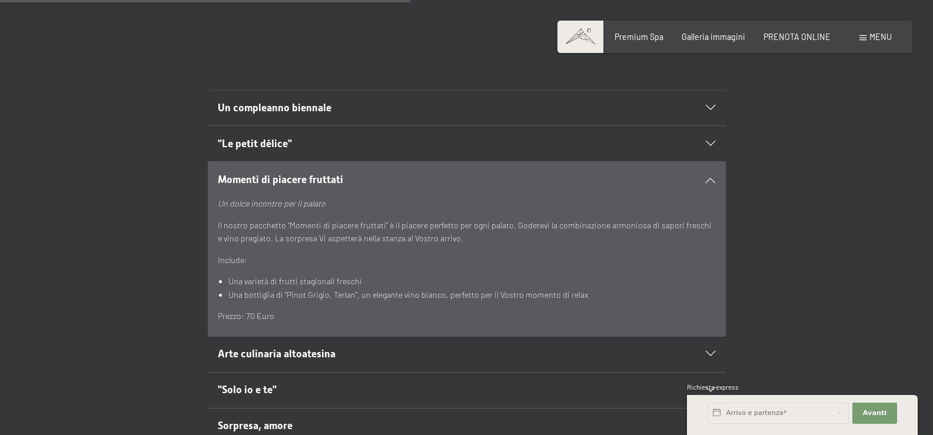
click at [272, 137] on h2 ""Le petit délice"" at bounding box center [441, 144] width 447 height 15
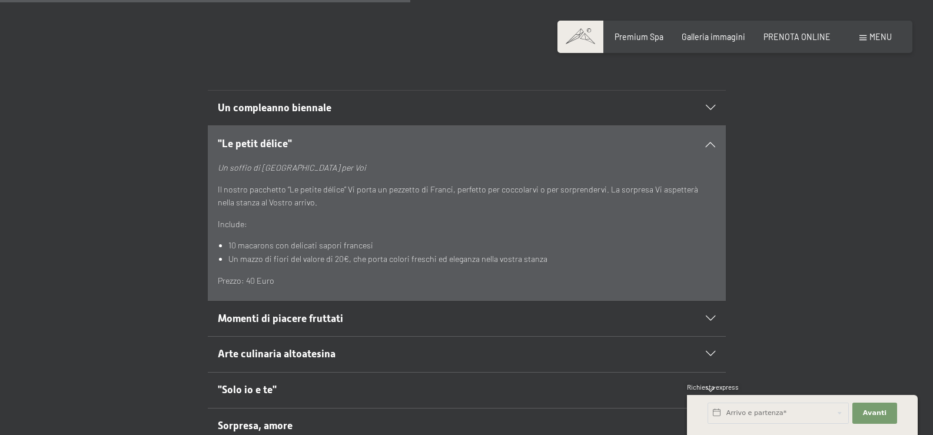
click at [272, 137] on h2 ""Le petit délice"" at bounding box center [441, 144] width 447 height 15
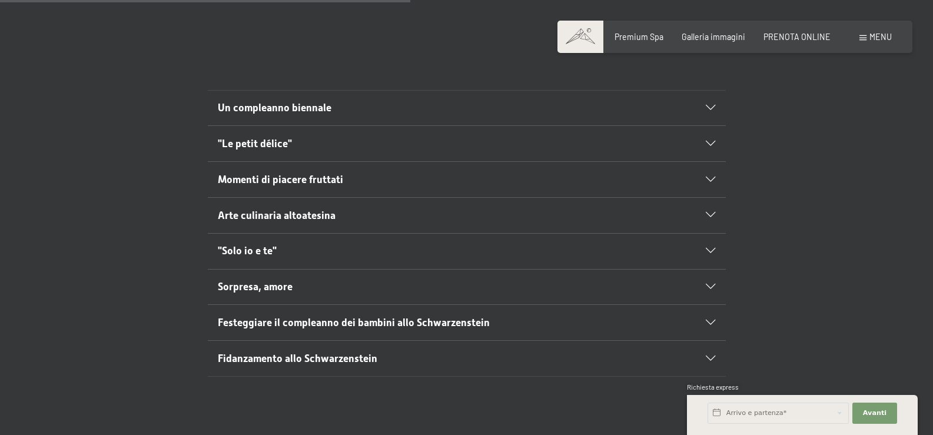
click at [254, 198] on div "Arte culinaria altoatesina" at bounding box center [466, 215] width 497 height 35
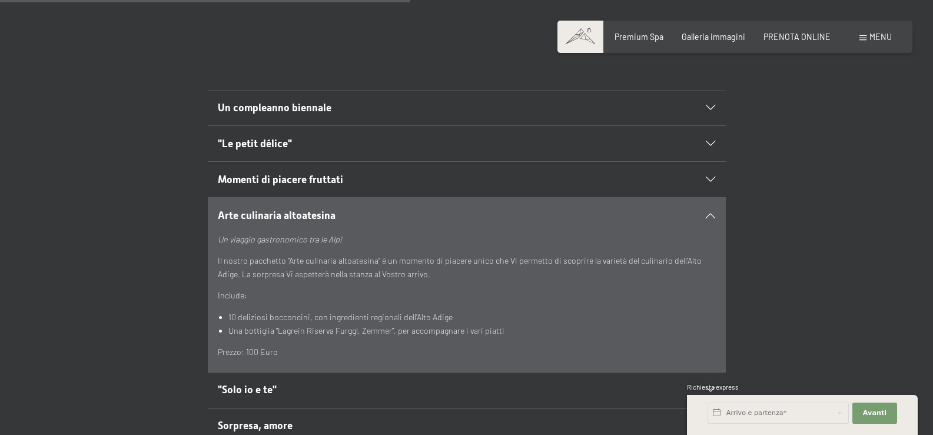
click at [254, 198] on div "Arte culinaria altoatesina" at bounding box center [466, 215] width 497 height 35
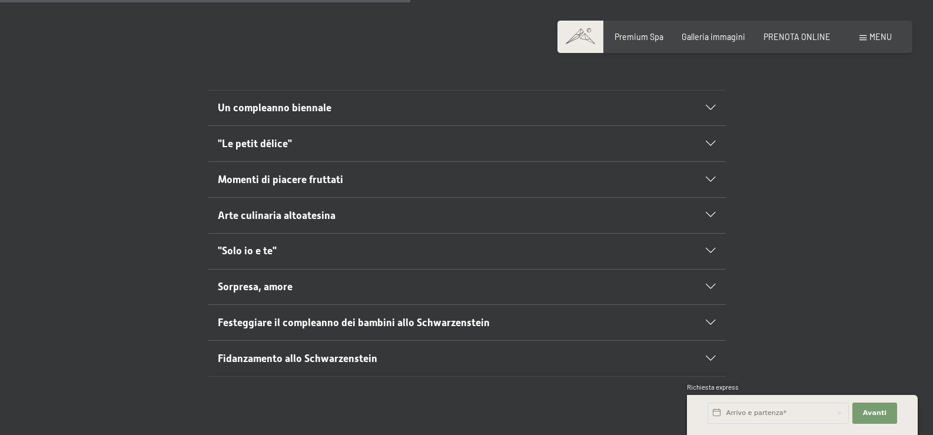
click at [250, 245] on span ""Solo io e te"" at bounding box center [247, 251] width 59 height 12
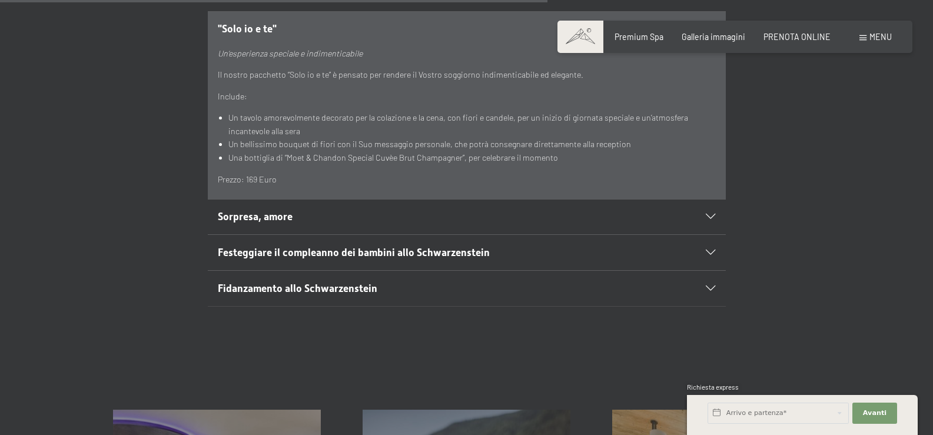
scroll to position [859, 0]
click at [239, 212] on span "Sorpresa, amore" at bounding box center [255, 218] width 75 height 12
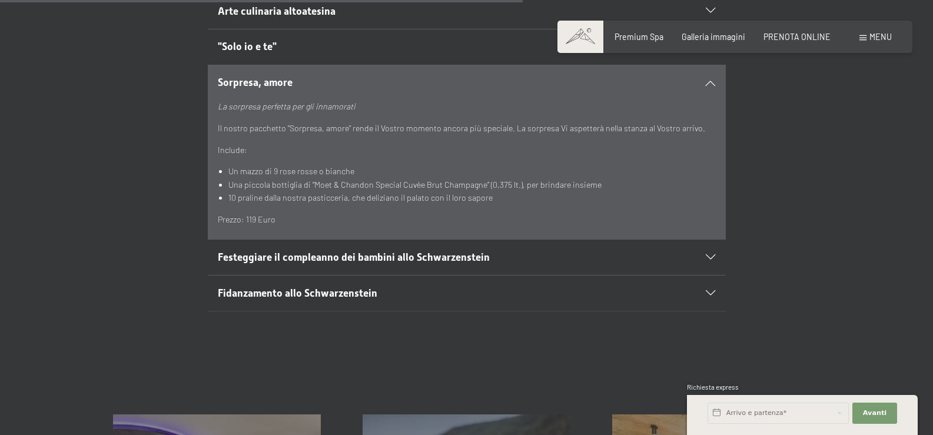
scroll to position [842, 0]
click at [262, 252] on span "Festeggiare il compleanno dei bambini allo Schwarzenstein" at bounding box center [354, 258] width 272 height 12
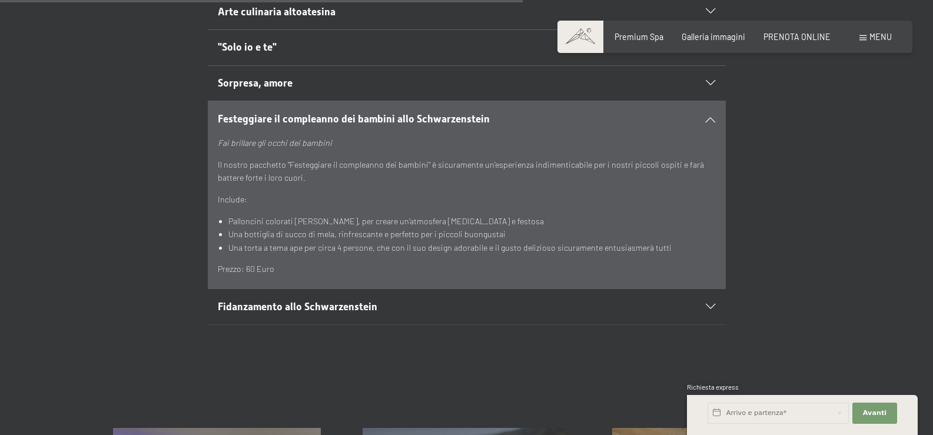
click at [293, 301] on span "Fidanzamento allo Schwarzenstein" at bounding box center [298, 307] width 160 height 12
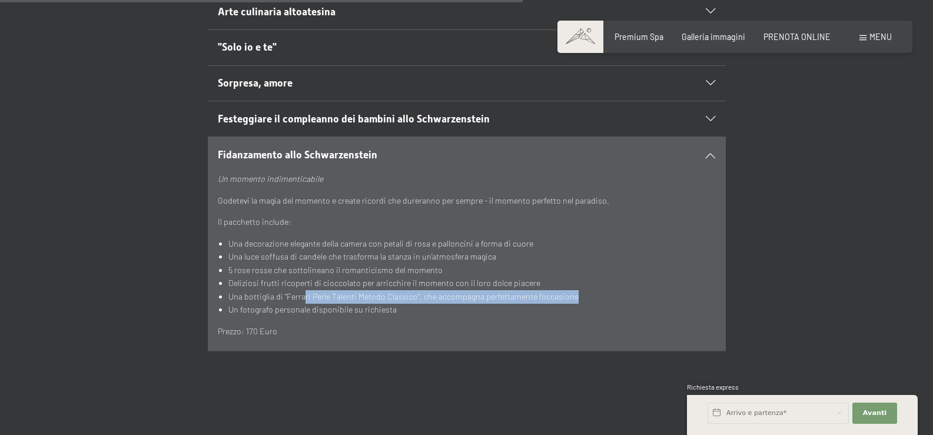
drag, startPoint x: 306, startPoint y: 289, endPoint x: 575, endPoint y: 280, distance: 269.2
click at [575, 290] on li "Una bottiglia di “Ferrari Perle Talenti Metodo Classico”, che accompagna perfet…" at bounding box center [471, 297] width 487 height 14
drag, startPoint x: 554, startPoint y: 283, endPoint x: 228, endPoint y: 283, distance: 326.1
click at [228, 283] on ul "Una decorazione [PERSON_NAME] camera con petali di rosa e palloncini a forma di…" at bounding box center [466, 276] width 497 height 79
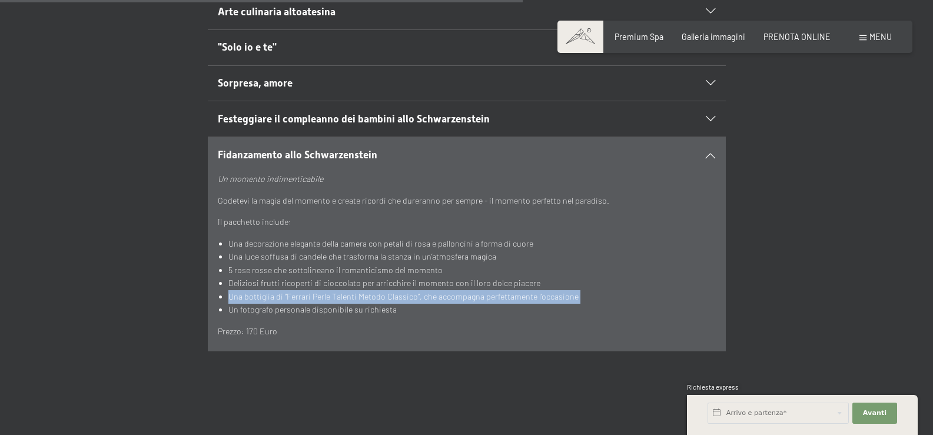
click at [228, 283] on ul "Una decorazione [PERSON_NAME] camera con petali di rosa e palloncini a forma di…" at bounding box center [466, 276] width 497 height 79
drag, startPoint x: 229, startPoint y: 283, endPoint x: 581, endPoint y: 283, distance: 352.0
click at [581, 290] on li "Una bottiglia di “Ferrari Perle Talenti Metodo Classico”, che accompagna perfet…" at bounding box center [471, 297] width 487 height 14
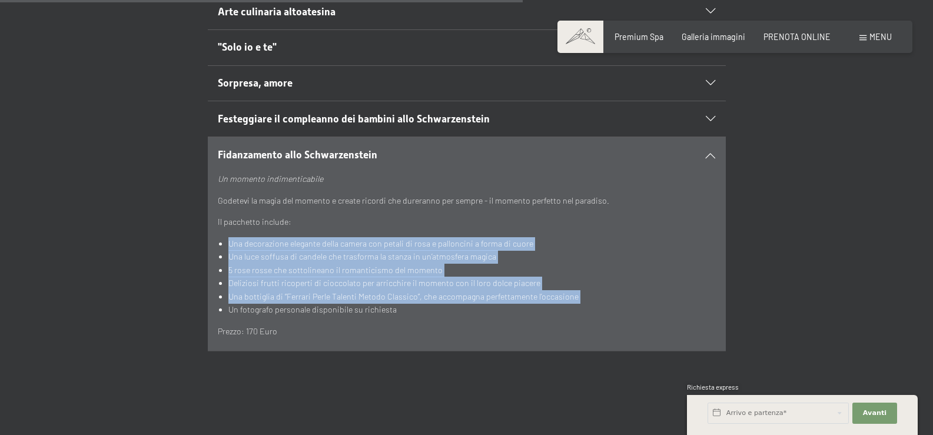
drag, startPoint x: 581, startPoint y: 283, endPoint x: 226, endPoint y: 231, distance: 358.7
click at [226, 237] on ul "Una decorazione [PERSON_NAME] camera con petali di rosa e palloncini a forma di…" at bounding box center [466, 276] width 497 height 79
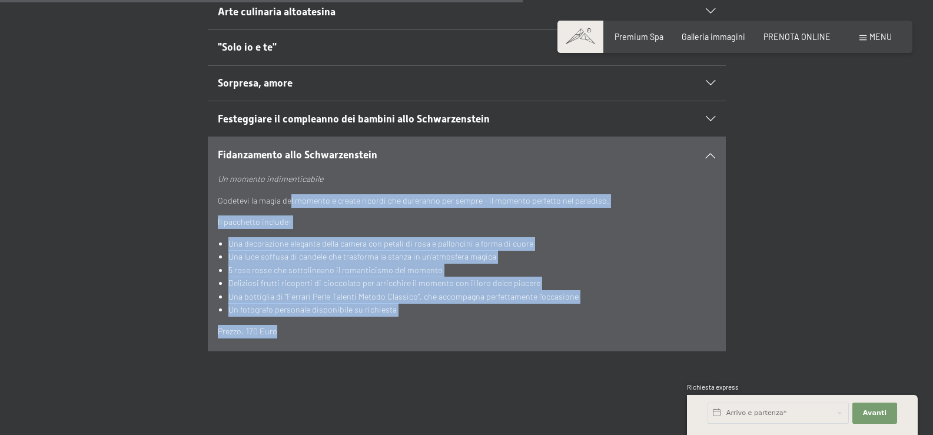
drag, startPoint x: 212, startPoint y: 187, endPoint x: 287, endPoint y: 189, distance: 75.4
click at [291, 189] on section "Fidanzamento allo Schwarzenstein Un momento indimenticabile Godetevi la magia d…" at bounding box center [467, 244] width 518 height 215
click at [281, 237] on li "Una decorazione elegante della camera con petali di rosa e palloncini a forma d…" at bounding box center [471, 244] width 487 height 14
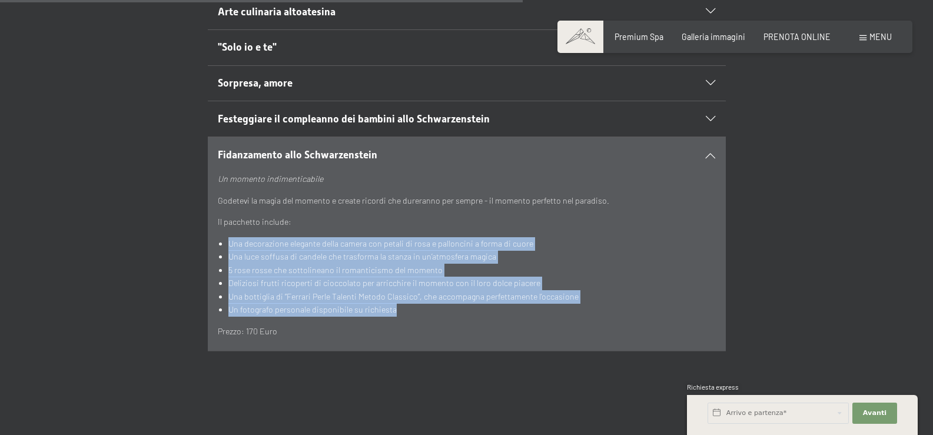
drag, startPoint x: 225, startPoint y: 233, endPoint x: 403, endPoint y: 302, distance: 191.2
click at [403, 302] on ul "Una decorazione [PERSON_NAME] camera con petali di rosa e palloncini a forma di…" at bounding box center [466, 276] width 497 height 79
click at [403, 303] on li "Un fotografo personale disponibile su richiesta" at bounding box center [471, 310] width 487 height 14
drag, startPoint x: 403, startPoint y: 302, endPoint x: 224, endPoint y: 228, distance: 194.0
click at [224, 237] on ul "Una decorazione [PERSON_NAME] camera con petali di rosa e palloncini a forma di…" at bounding box center [466, 276] width 497 height 79
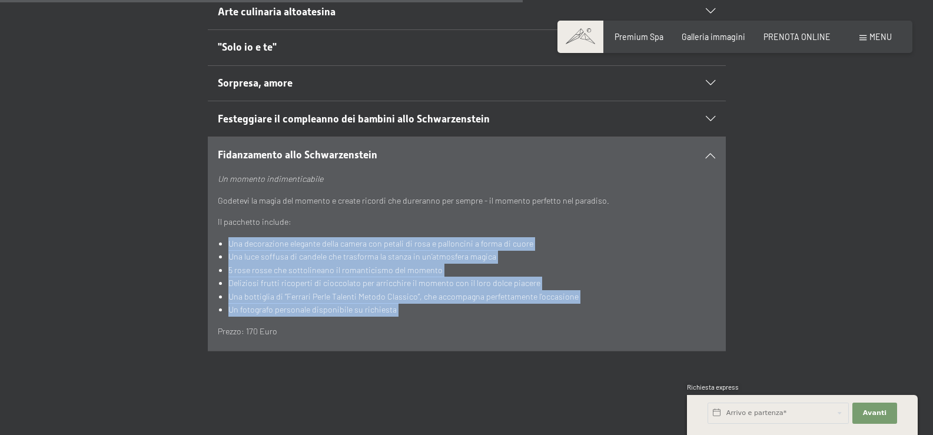
click at [224, 237] on ul "Una decorazione [PERSON_NAME] camera con petali di rosa e palloncini a forma di…" at bounding box center [466, 276] width 497 height 79
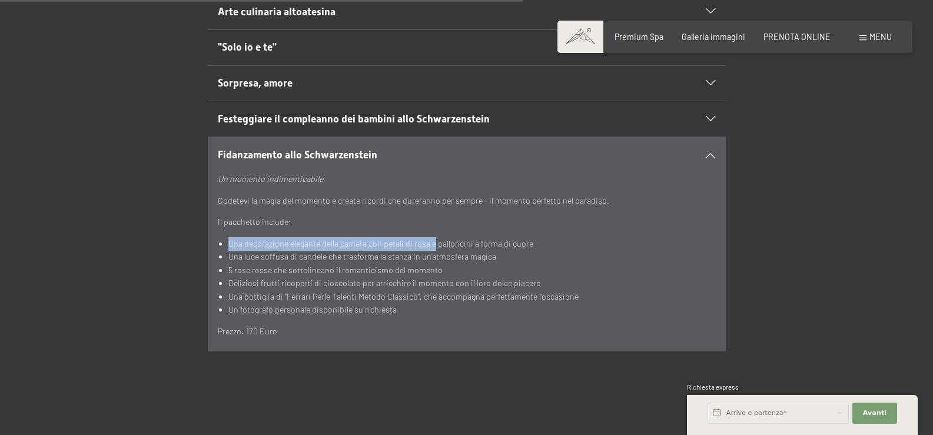
drag, startPoint x: 224, startPoint y: 228, endPoint x: 430, endPoint y: 233, distance: 206.7
click at [430, 237] on ul "Una decorazione [PERSON_NAME] camera con petali di rosa e palloncini a forma di…" at bounding box center [466, 276] width 497 height 79
click at [407, 237] on li "Una decorazione elegante della camera con petali di rosa e palloncini a forma d…" at bounding box center [471, 244] width 487 height 14
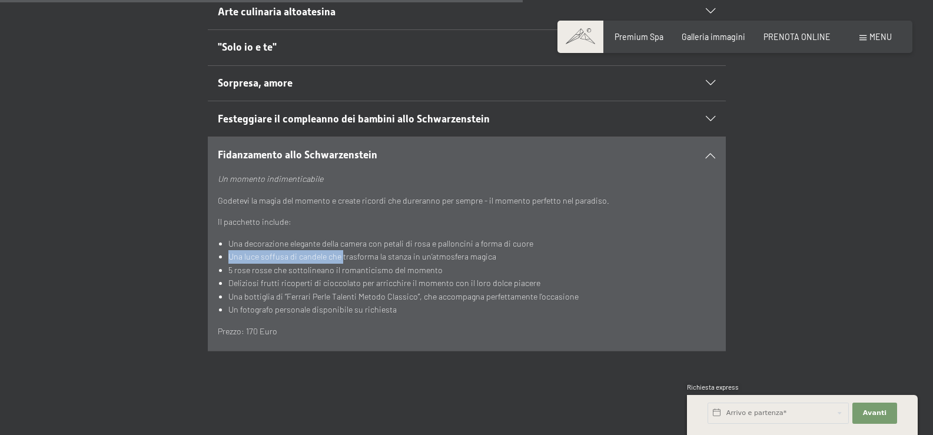
drag, startPoint x: 225, startPoint y: 246, endPoint x: 341, endPoint y: 245, distance: 116.0
click at [341, 245] on ul "Una decorazione [PERSON_NAME] camera con petali di rosa e palloncini a forma di…" at bounding box center [466, 276] width 497 height 79
click at [341, 250] on li "Una luce soffusa di candele che trasforma la stanza in un’atmosfera magica" at bounding box center [471, 257] width 487 height 14
drag, startPoint x: 225, startPoint y: 243, endPoint x: 495, endPoint y: 244, distance: 269.0
click at [495, 244] on ul "Una decorazione [PERSON_NAME] camera con petali di rosa e palloncini a forma di…" at bounding box center [466, 276] width 497 height 79
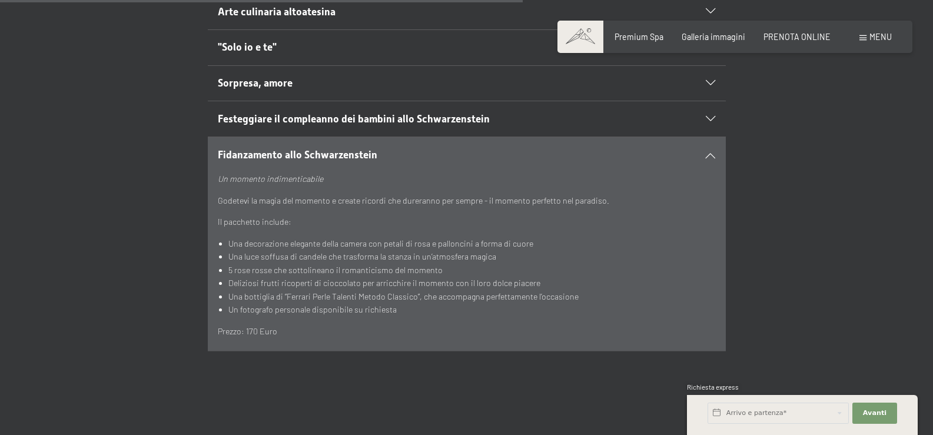
click at [328, 290] on li "Una bottiglia di “Ferrari Perle Talenti Metodo Classico”, che accompagna perfet…" at bounding box center [471, 297] width 487 height 14
drag, startPoint x: 232, startPoint y: 256, endPoint x: 441, endPoint y: 256, distance: 209.0
click at [441, 264] on li "5 rose rosse che sottolineano il romanticismo del momento" at bounding box center [471, 271] width 487 height 14
drag, startPoint x: 225, startPoint y: 272, endPoint x: 280, endPoint y: 270, distance: 55.4
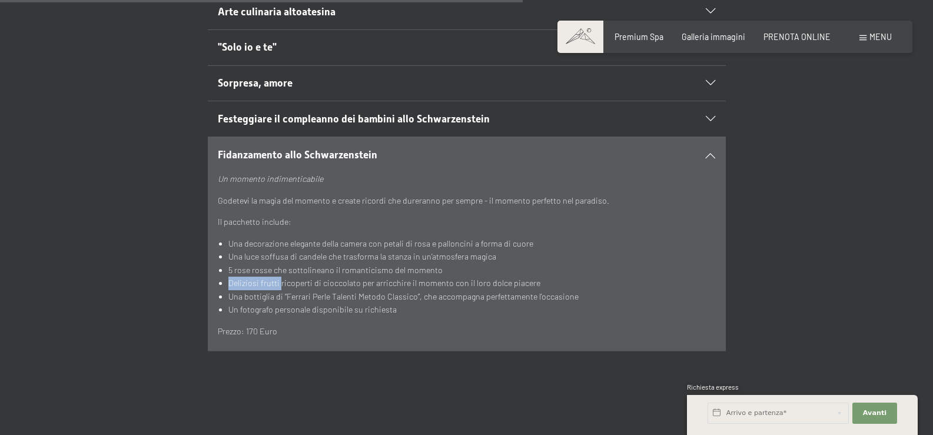
click at [280, 270] on ul "Una decorazione [PERSON_NAME] camera con petali di rosa e palloncini a forma di…" at bounding box center [466, 276] width 497 height 79
click at [280, 277] on li "Deliziosi frutti ricoperti di cioccolato per arricchire il momento con il loro …" at bounding box center [471, 284] width 487 height 14
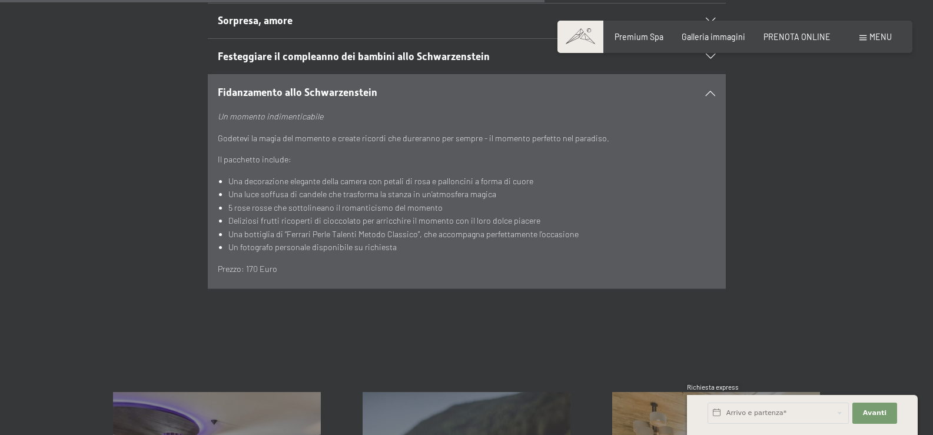
scroll to position [828, 0]
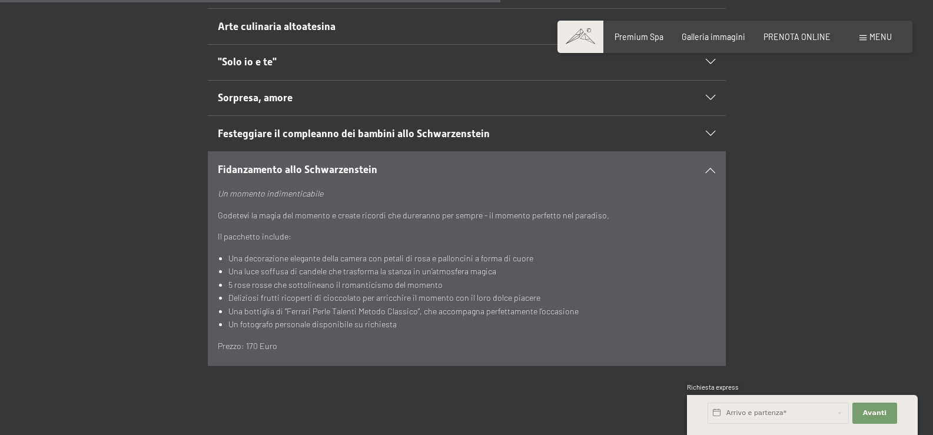
click at [298, 265] on li "Una luce soffusa di candele che trasforma la stanza in un’atmosfera magica" at bounding box center [471, 272] width 487 height 14
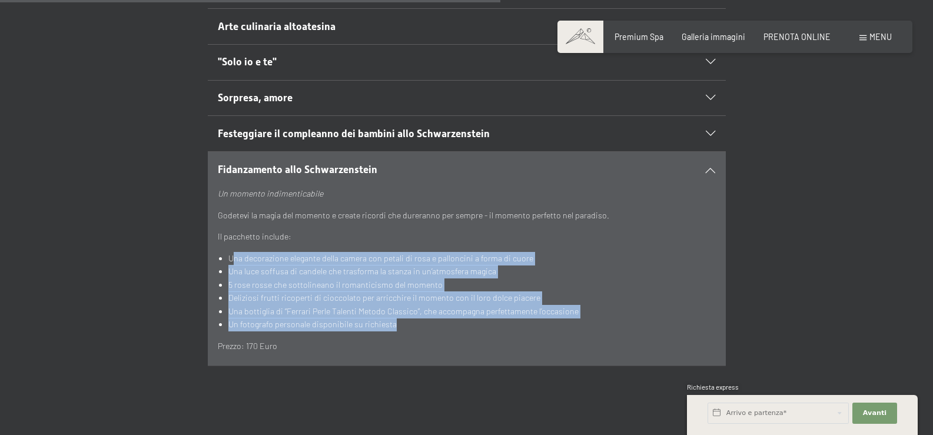
drag, startPoint x: 232, startPoint y: 245, endPoint x: 399, endPoint y: 313, distance: 180.4
click at [399, 313] on ul "Una decorazione [PERSON_NAME] camera con petali di rosa e palloncini a forma di…" at bounding box center [466, 291] width 497 height 79
click at [399, 318] on li "Un fotografo personale disponibile su richiesta" at bounding box center [471, 325] width 487 height 14
drag, startPoint x: 399, startPoint y: 313, endPoint x: 229, endPoint y: 245, distance: 183.3
click at [229, 252] on ul "Una decorazione [PERSON_NAME] camera con petali di rosa e palloncini a forma di…" at bounding box center [466, 291] width 497 height 79
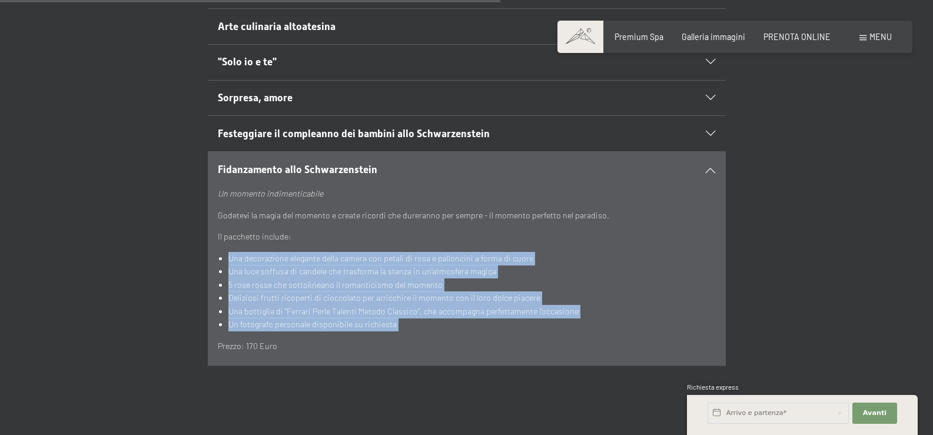
click at [229, 252] on li "Una decorazione elegante della camera con petali di rosa e palloncini a forma d…" at bounding box center [471, 259] width 487 height 14
drag, startPoint x: 273, startPoint y: 256, endPoint x: 415, endPoint y: 311, distance: 152.3
click at [415, 311] on ul "Una decorazione [PERSON_NAME] camera con petali di rosa e palloncini a forma di…" at bounding box center [466, 291] width 497 height 79
click at [415, 318] on li "Un fotografo personale disponibile su richiesta" at bounding box center [471, 325] width 487 height 14
drag, startPoint x: 415, startPoint y: 311, endPoint x: 224, endPoint y: 245, distance: 201.8
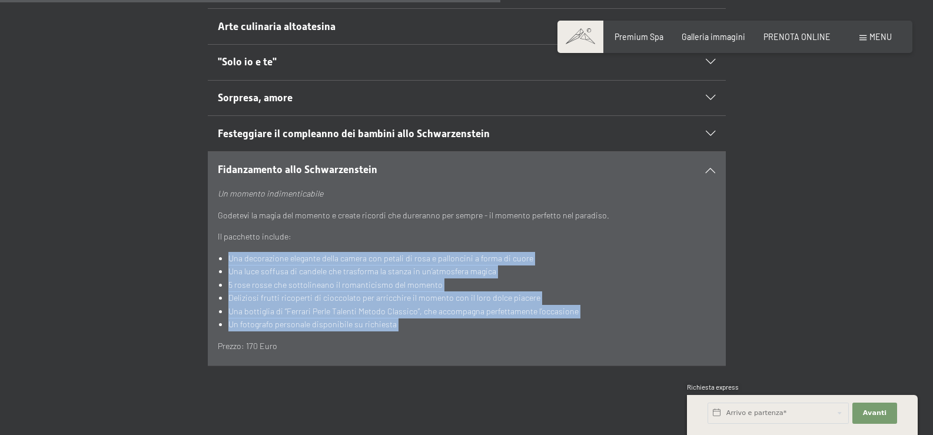
click at [224, 252] on ul "Una decorazione [PERSON_NAME] camera con petali di rosa e palloncini a forma di…" at bounding box center [466, 291] width 497 height 79
click at [225, 252] on ul "Una decorazione [PERSON_NAME] camera con petali di rosa e palloncini a forma di…" at bounding box center [466, 291] width 497 height 79
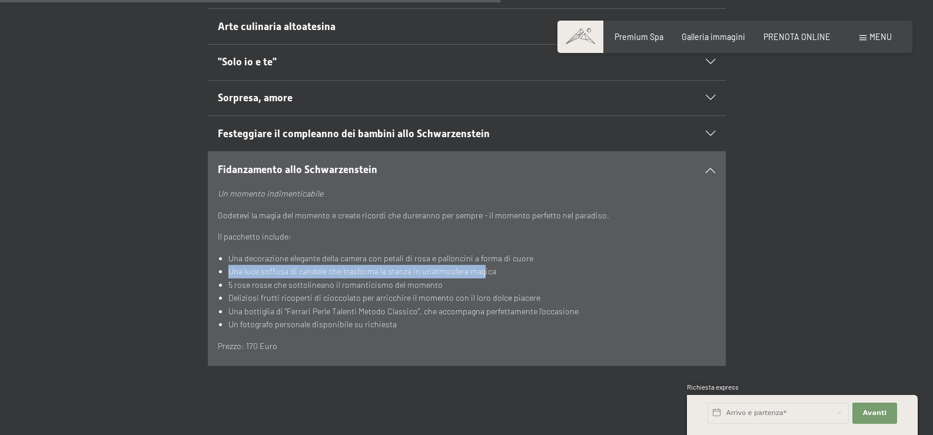
drag, startPoint x: 227, startPoint y: 259, endPoint x: 477, endPoint y: 261, distance: 250.2
click at [478, 261] on ul "Una decorazione [PERSON_NAME] camera con petali di rosa e palloncini a forma di…" at bounding box center [466, 291] width 497 height 79
click at [476, 265] on li "Una luce soffusa di candele che trasforma la stanza in un’atmosfera magica" at bounding box center [471, 272] width 487 height 14
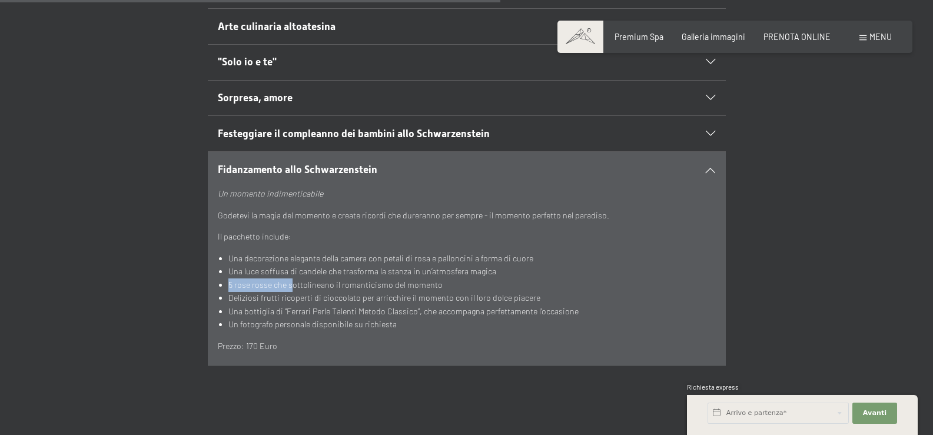
drag, startPoint x: 221, startPoint y: 272, endPoint x: 290, endPoint y: 277, distance: 68.5
click at [290, 278] on li "5 rose rosse che sottolineano il romanticismo del momento" at bounding box center [471, 285] width 487 height 14
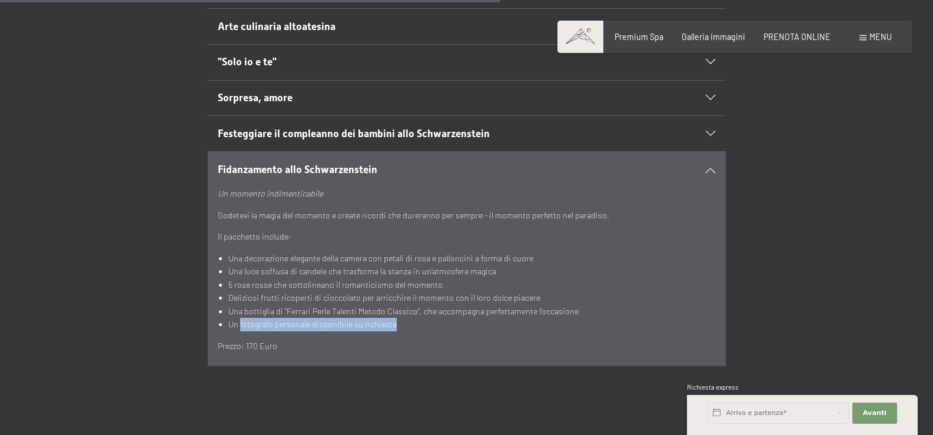
drag, startPoint x: 298, startPoint y: 308, endPoint x: 409, endPoint y: 310, distance: 110.7
click at [409, 318] on li "Un fotografo personale disponibile su richiesta" at bounding box center [471, 325] width 487 height 14
drag, startPoint x: 409, startPoint y: 310, endPoint x: 225, endPoint y: 313, distance: 183.7
click at [225, 313] on ul "Una decorazione [PERSON_NAME] camera con petali di rosa e palloncini a forma di…" at bounding box center [466, 291] width 497 height 79
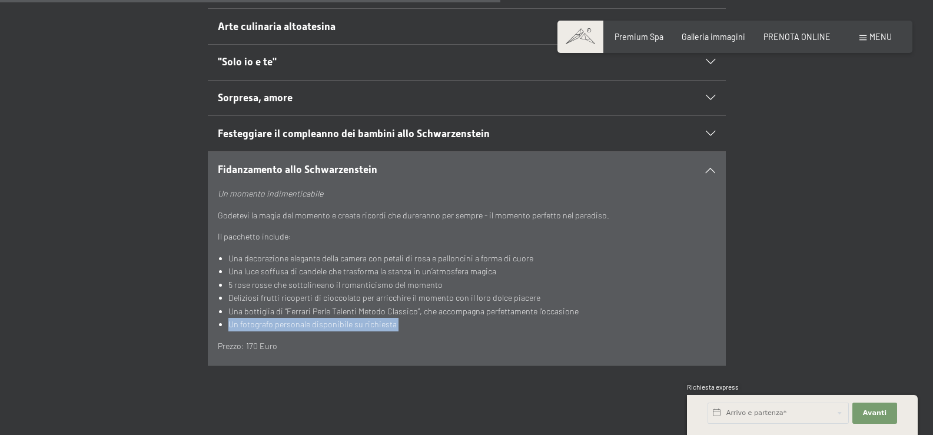
click at [225, 313] on ul "Una decorazione [PERSON_NAME] camera con petali di rosa e palloncini a forma di…" at bounding box center [466, 291] width 497 height 79
drag, startPoint x: 225, startPoint y: 313, endPoint x: 395, endPoint y: 313, distance: 169.5
click at [395, 313] on ul "Una decorazione [PERSON_NAME] camera con petali di rosa e palloncini a forma di…" at bounding box center [466, 291] width 497 height 79
click at [395, 318] on li "Un fotografo personale disponibile su richiesta" at bounding box center [471, 325] width 487 height 14
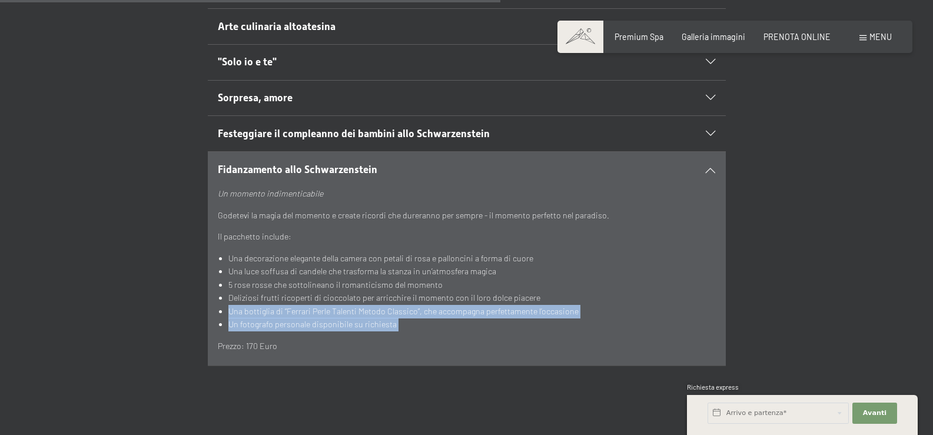
drag, startPoint x: 395, startPoint y: 313, endPoint x: 227, endPoint y: 298, distance: 168.4
click at [227, 298] on ul "Una decorazione [PERSON_NAME] camera con petali di rosa e palloncini a forma di…" at bounding box center [466, 291] width 497 height 79
drag, startPoint x: 227, startPoint y: 298, endPoint x: 627, endPoint y: 298, distance: 399.7
click at [627, 298] on ul "Una decorazione [PERSON_NAME] camera con petali di rosa e palloncini a forma di…" at bounding box center [466, 291] width 497 height 79
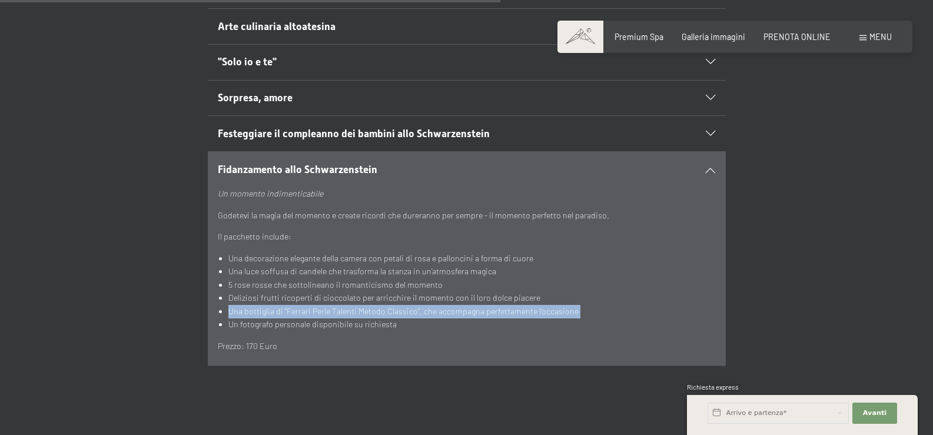
click at [627, 305] on li "Una bottiglia di “Ferrari Perle Talenti Metodo Classico”, che accompagna perfet…" at bounding box center [471, 312] width 487 height 14
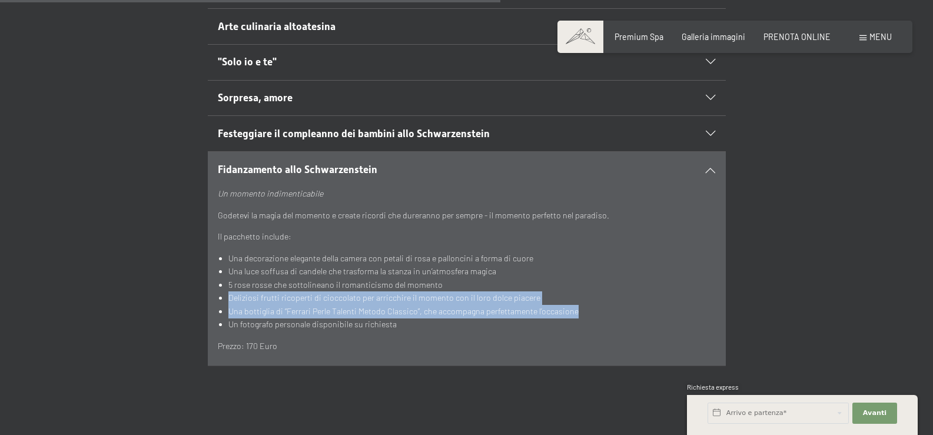
drag, startPoint x: 618, startPoint y: 298, endPoint x: 226, endPoint y: 281, distance: 391.9
click at [226, 281] on ul "Una decorazione [PERSON_NAME] camera con petali di rosa e palloncini a forma di…" at bounding box center [466, 291] width 497 height 79
click at [230, 291] on li "Deliziosi frutti ricoperti di cioccolato per arricchire il momento con il loro …" at bounding box center [471, 298] width 487 height 14
drag, startPoint x: 230, startPoint y: 283, endPoint x: 570, endPoint y: 292, distance: 340.4
click at [570, 292] on ul "Una decorazione [PERSON_NAME] camera con petali di rosa e palloncini a forma di…" at bounding box center [466, 291] width 497 height 79
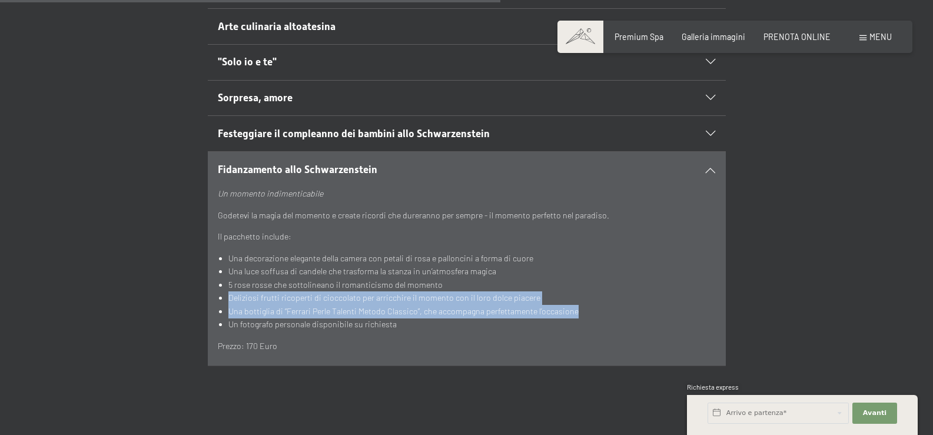
click at [570, 305] on li "Una bottiglia di “Ferrari Perle Talenti Metodo Classico”, che accompagna perfet…" at bounding box center [471, 312] width 487 height 14
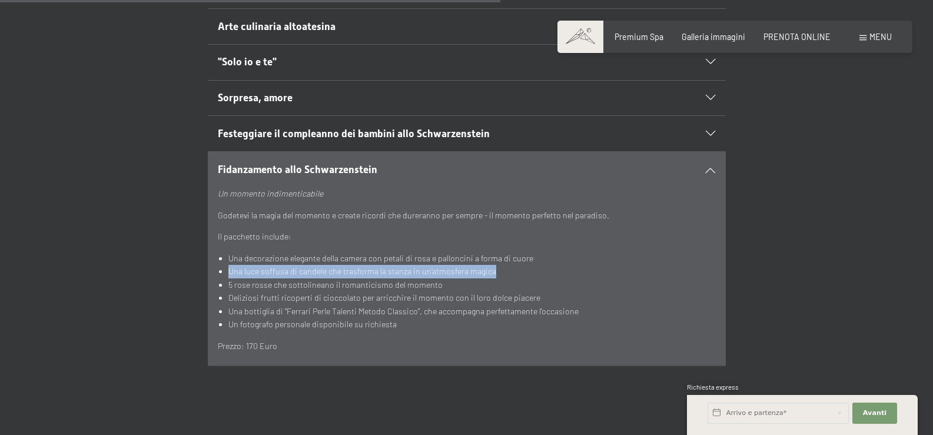
drag, startPoint x: 226, startPoint y: 260, endPoint x: 519, endPoint y: 261, distance: 293.2
click at [519, 261] on ul "Una decorazione [PERSON_NAME] camera con petali di rosa e palloncini a forma di…" at bounding box center [466, 291] width 497 height 79
click at [519, 265] on li "Una luce soffusa di candele che trasforma la stanza in un’atmosfera magica" at bounding box center [471, 272] width 487 height 14
drag, startPoint x: 519, startPoint y: 262, endPoint x: 233, endPoint y: 263, distance: 285.5
click at [233, 265] on li "Una luce soffusa di candele che trasforma la stanza in un’atmosfera magica" at bounding box center [471, 272] width 487 height 14
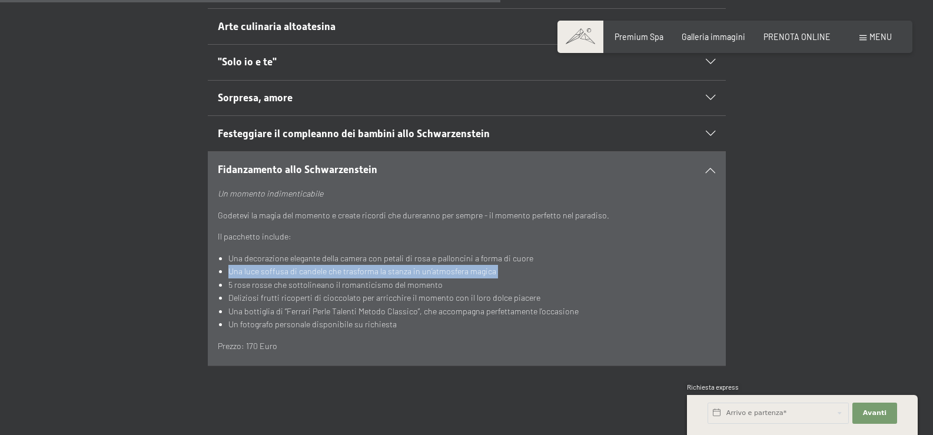
click at [233, 265] on li "Una luce soffusa di candele che trasforma la stanza in un’atmosfera magica" at bounding box center [471, 272] width 487 height 14
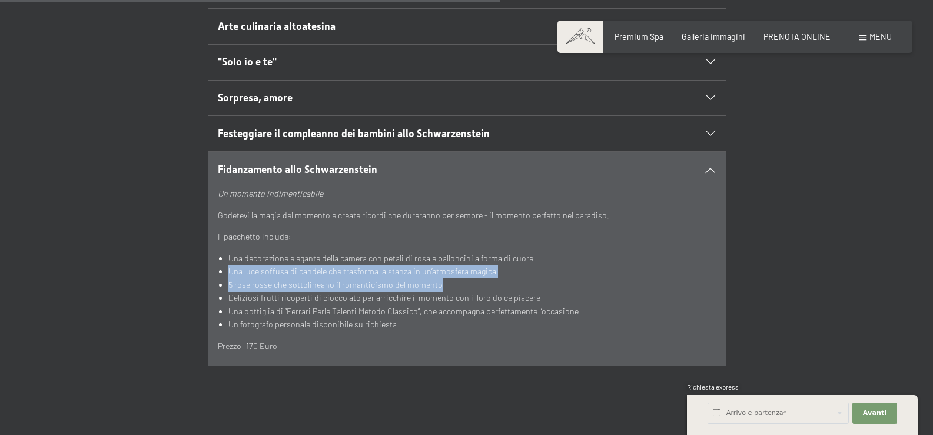
drag, startPoint x: 228, startPoint y: 260, endPoint x: 513, endPoint y: 267, distance: 285.0
click at [513, 267] on ul "Una decorazione [PERSON_NAME] camera con petali di rosa e palloncini a forma di…" at bounding box center [466, 291] width 497 height 79
click at [512, 278] on li "5 rose rosse che sottolineano il romanticismo del momento" at bounding box center [471, 285] width 487 height 14
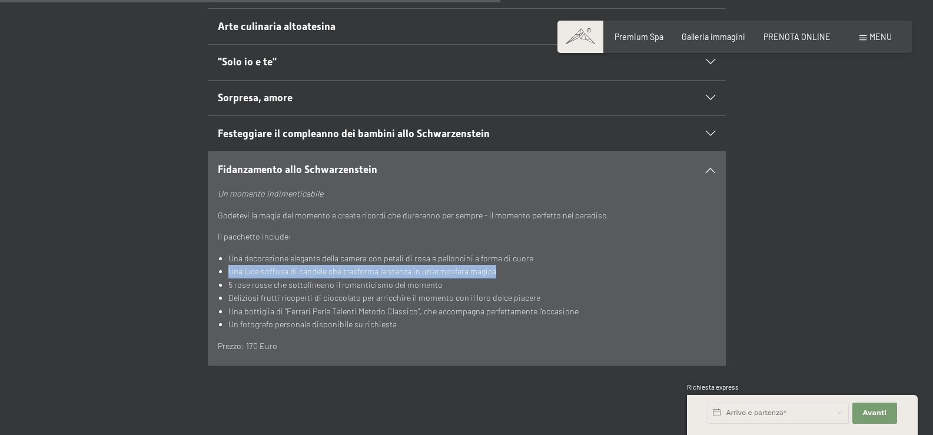
drag, startPoint x: 503, startPoint y: 260, endPoint x: 230, endPoint y: 260, distance: 273.7
click at [230, 265] on li "Una luce soffusa di candele che trasforma la stanza in un’atmosfera magica" at bounding box center [471, 272] width 487 height 14
drag, startPoint x: 230, startPoint y: 260, endPoint x: 506, endPoint y: 257, distance: 276.7
click at [506, 265] on li "Una luce soffusa di candele che trasforma la stanza in un’atmosfera magica" at bounding box center [471, 272] width 487 height 14
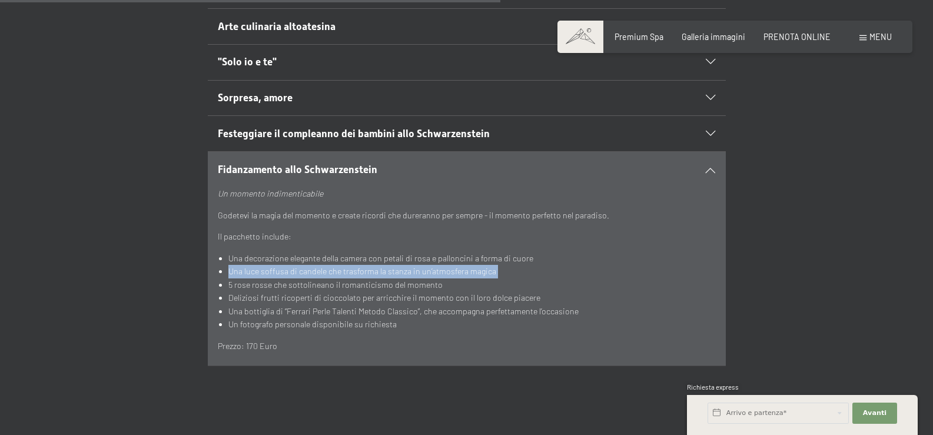
click at [506, 265] on li "Una luce soffusa di candele che trasforma la stanza in un’atmosfera magica" at bounding box center [471, 272] width 487 height 14
drag, startPoint x: 505, startPoint y: 258, endPoint x: 228, endPoint y: 260, distance: 276.7
click at [228, 260] on ul "Una decorazione [PERSON_NAME] camera con petali di rosa e palloncini a forma di…" at bounding box center [466, 291] width 497 height 79
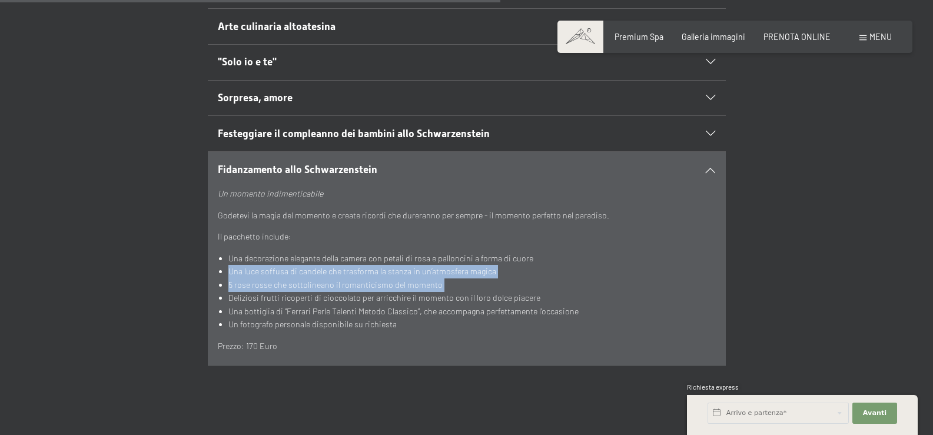
drag, startPoint x: 228, startPoint y: 260, endPoint x: 511, endPoint y: 267, distance: 283.3
click at [511, 267] on ul "Una decorazione [PERSON_NAME] camera con petali di rosa e palloncini a forma di…" at bounding box center [466, 291] width 497 height 79
click at [238, 278] on li "5 rose rosse che sottolineano il romanticismo del momento" at bounding box center [471, 285] width 487 height 14
drag, startPoint x: 226, startPoint y: 271, endPoint x: 436, endPoint y: 270, distance: 209.6
click at [436, 270] on ul "Una decorazione [PERSON_NAME] camera con petali di rosa e palloncini a forma di…" at bounding box center [466, 291] width 497 height 79
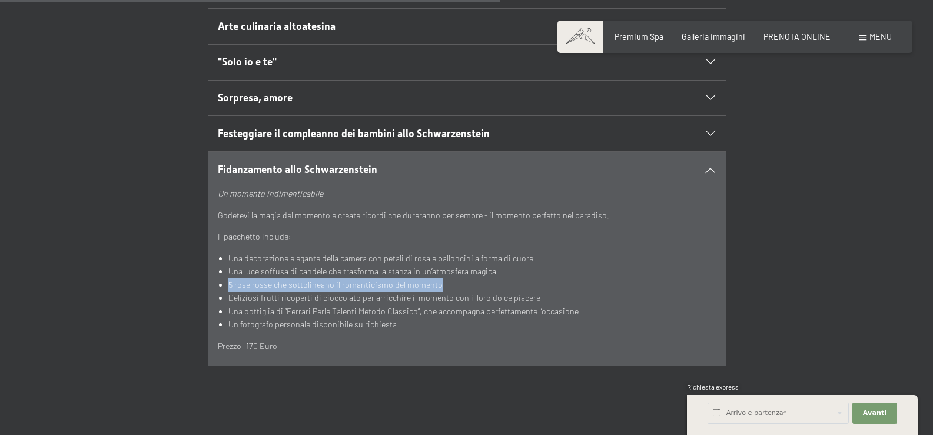
click at [436, 278] on li "5 rose rosse che sottolineano il romanticismo del momento" at bounding box center [471, 285] width 487 height 14
drag, startPoint x: 436, startPoint y: 270, endPoint x: 283, endPoint y: 263, distance: 153.3
click at [283, 263] on ul "Una decorazione [PERSON_NAME] camera con petali di rosa e palloncini a forma di…" at bounding box center [466, 291] width 497 height 79
click at [283, 265] on li "Una luce soffusa di candele che trasforma la stanza in un’atmosfera magica" at bounding box center [471, 272] width 487 height 14
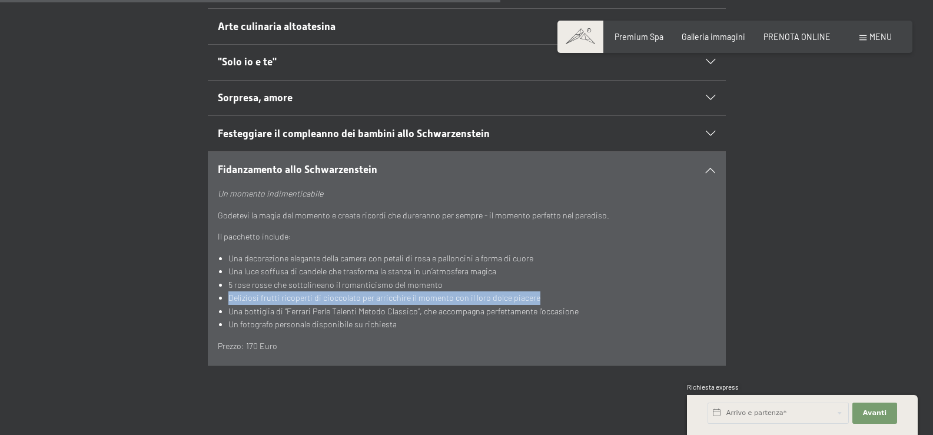
drag, startPoint x: 228, startPoint y: 285, endPoint x: 550, endPoint y: 286, distance: 322.6
click at [550, 286] on ul "Una decorazione [PERSON_NAME] camera con petali di rosa e palloncini a forma di…" at bounding box center [466, 291] width 497 height 79
click at [550, 291] on li "Deliziosi frutti ricoperti di cioccolato per arricchire il momento con il loro …" at bounding box center [471, 298] width 487 height 14
drag, startPoint x: 550, startPoint y: 286, endPoint x: 350, endPoint y: 287, distance: 200.2
click at [350, 291] on li "Deliziosi frutti ricoperti di cioccolato per arricchire il momento con il loro …" at bounding box center [471, 298] width 487 height 14
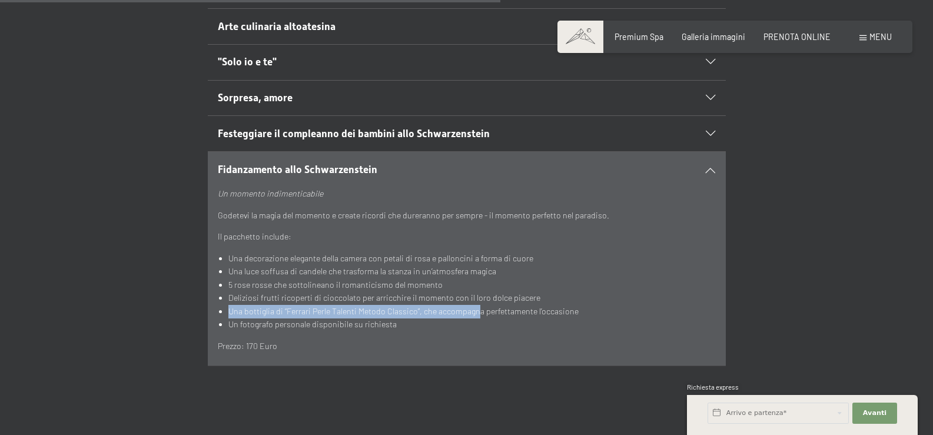
drag, startPoint x: 474, startPoint y: 300, endPoint x: 231, endPoint y: 297, distance: 243.7
click at [231, 305] on li "Una bottiglia di “Ferrari Perle Talenti Metodo Classico”, che accompagna perfet…" at bounding box center [471, 312] width 487 height 14
drag, startPoint x: 243, startPoint y: 301, endPoint x: 566, endPoint y: 302, distance: 323.8
click at [566, 305] on li "Una bottiglia di “Ferrari Perle Talenti Metodo Classico”, che accompagna perfet…" at bounding box center [471, 312] width 487 height 14
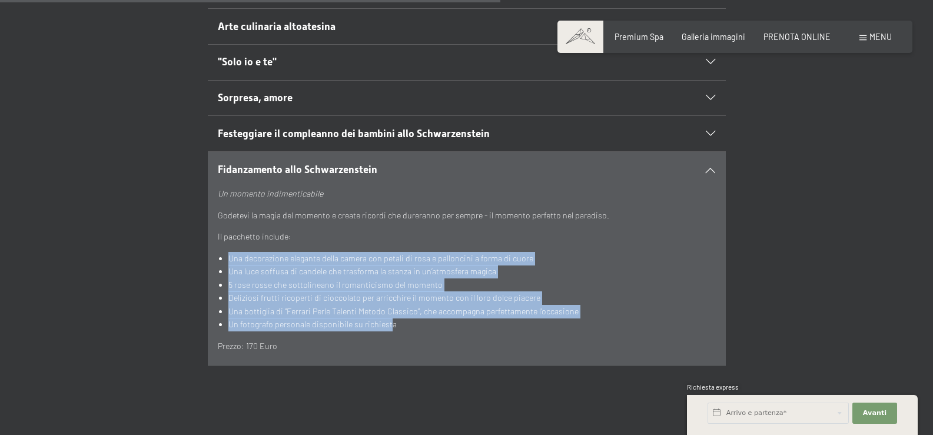
drag, startPoint x: 390, startPoint y: 314, endPoint x: 226, endPoint y: 242, distance: 179.0
click at [226, 252] on ul "Una decorazione [PERSON_NAME] camera con petali di rosa e palloncini a forma di…" at bounding box center [466, 291] width 497 height 79
click at [227, 252] on ul "Una decorazione [PERSON_NAME] camera con petali di rosa e palloncini a forma di…" at bounding box center [466, 291] width 497 height 79
drag, startPoint x: 227, startPoint y: 243, endPoint x: 434, endPoint y: 318, distance: 220.5
click at [434, 318] on ul "Una decorazione [PERSON_NAME] camera con petali di rosa e palloncini a forma di…" at bounding box center [466, 291] width 497 height 79
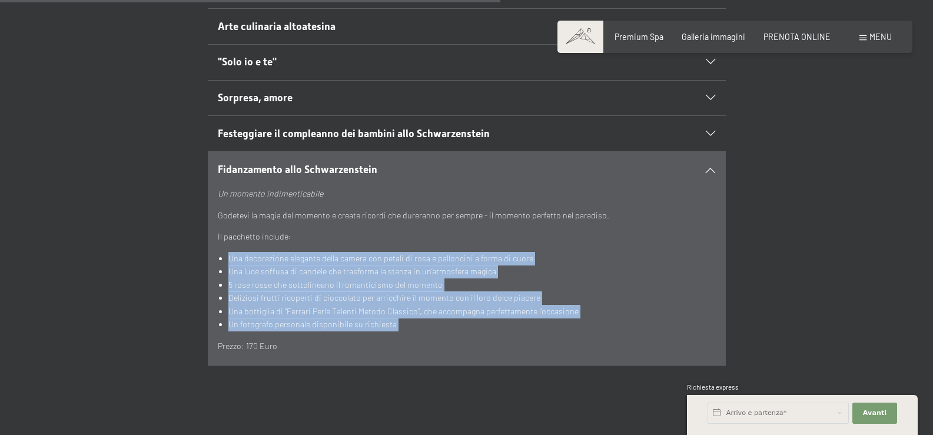
click at [434, 318] on li "Un fotografo personale disponibile su richiesta" at bounding box center [471, 325] width 487 height 14
drag, startPoint x: 432, startPoint y: 316, endPoint x: 226, endPoint y: 241, distance: 218.8
click at [226, 252] on ul "Una decorazione [PERSON_NAME] camera con petali di rosa e palloncini a forma di…" at bounding box center [466, 291] width 497 height 79
click at [227, 252] on ul "Una decorazione [PERSON_NAME] camera con petali di rosa e palloncini a forma di…" at bounding box center [466, 291] width 497 height 79
drag, startPoint x: 227, startPoint y: 242, endPoint x: 391, endPoint y: 310, distance: 178.2
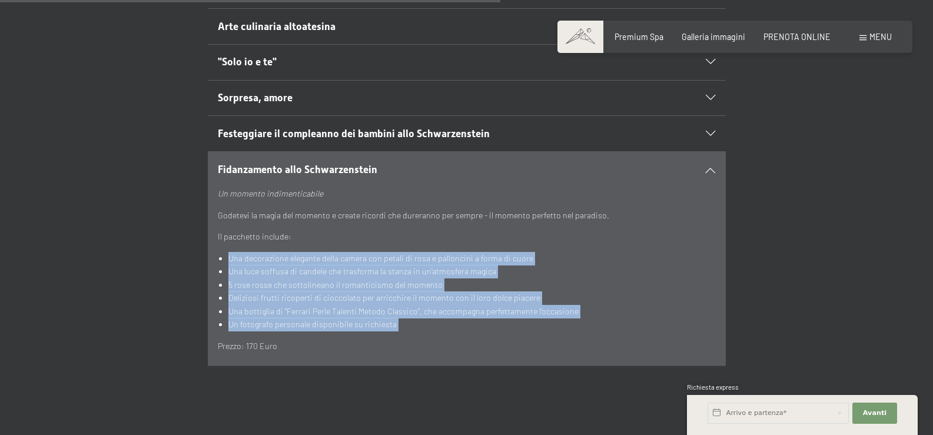
click at [391, 310] on ul "Una decorazione [PERSON_NAME] camera con petali di rosa e palloncini a forma di…" at bounding box center [466, 291] width 497 height 79
click at [391, 318] on li "Un fotografo personale disponibile su richiesta" at bounding box center [471, 325] width 487 height 14
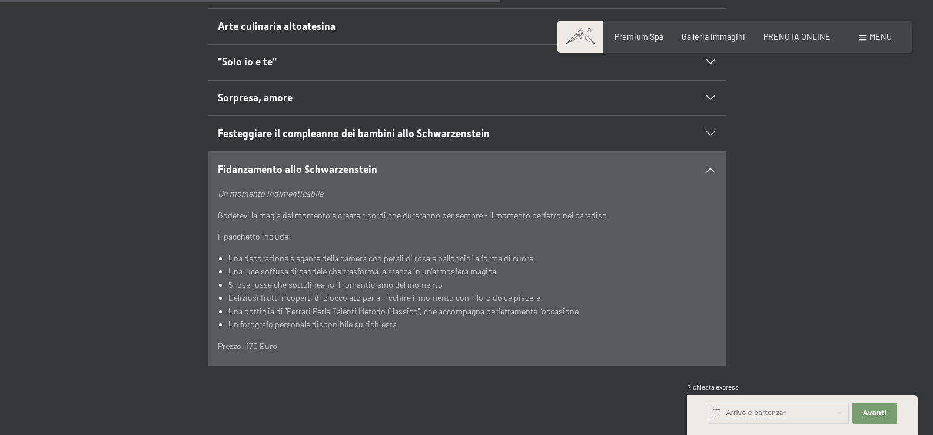
click at [522, 252] on li "Una decorazione elegante della camera con petali di rosa e palloncini a forma d…" at bounding box center [471, 259] width 487 height 14
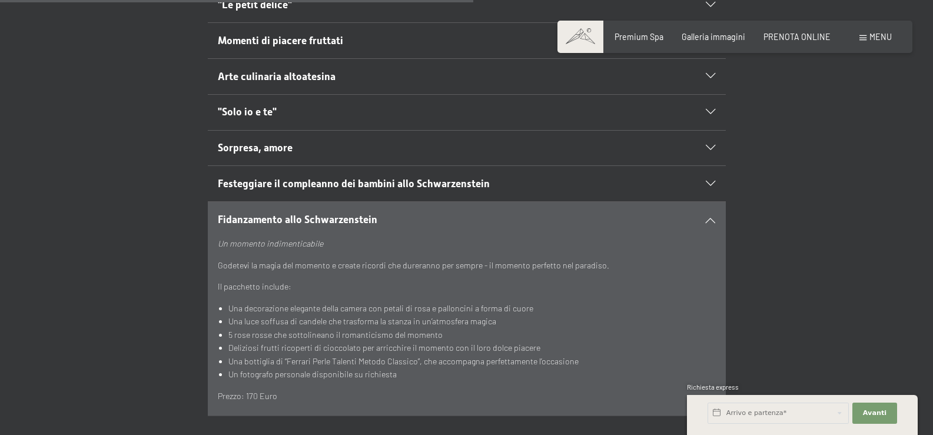
scroll to position [776, 0]
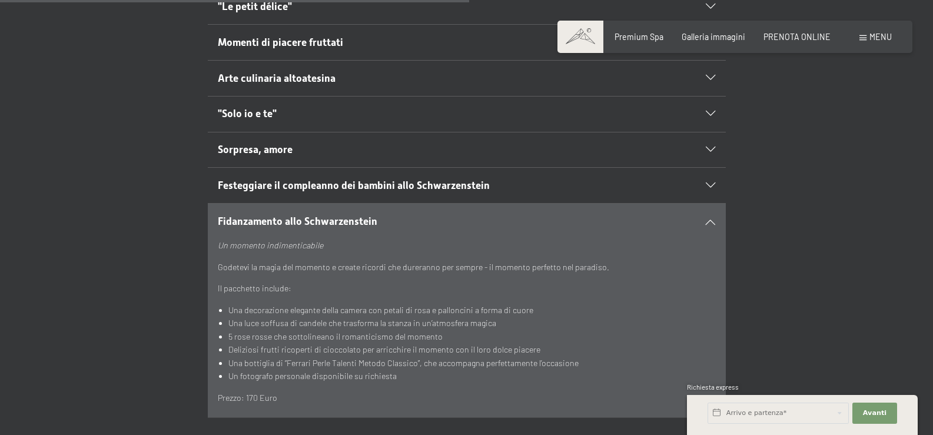
click at [266, 215] on span "Fidanzamento allo Schwarzenstein" at bounding box center [298, 221] width 160 height 12
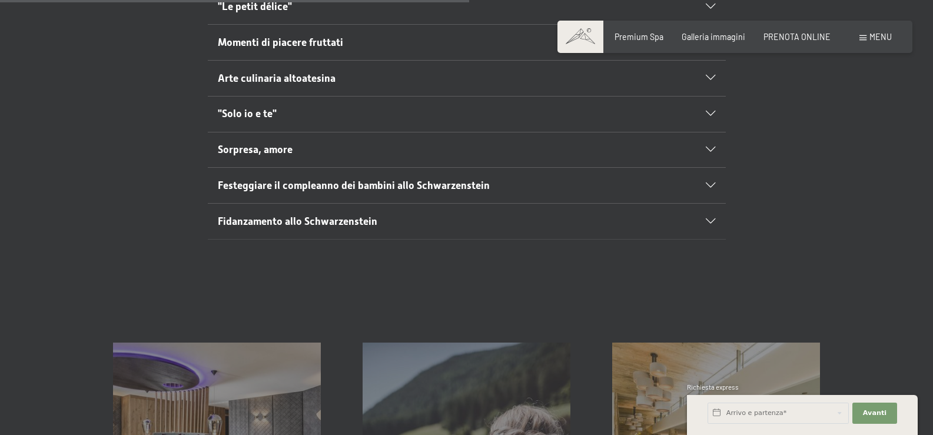
click at [266, 215] on span "Fidanzamento allo Schwarzenstein" at bounding box center [298, 221] width 160 height 12
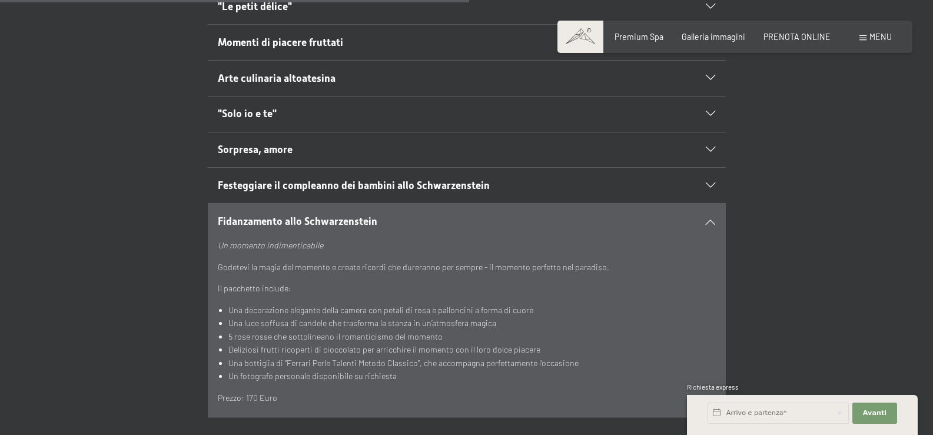
click at [268, 144] on span "Sorpresa, amore" at bounding box center [255, 150] width 75 height 12
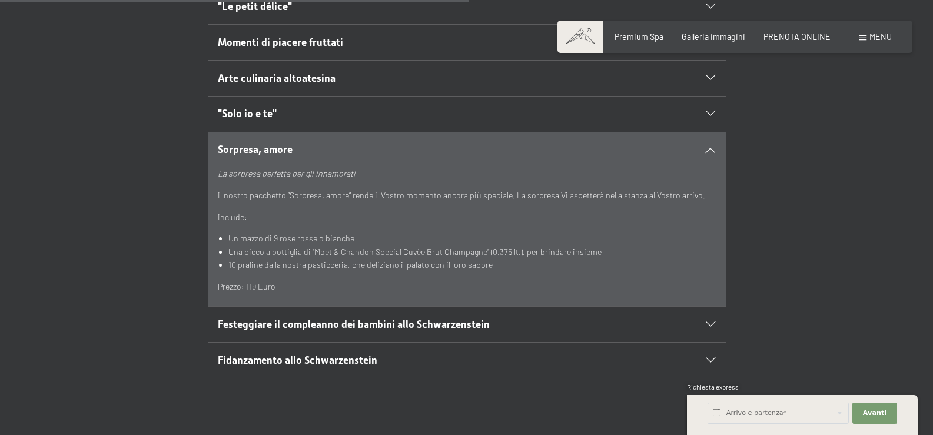
click at [268, 144] on span "Sorpresa, amore" at bounding box center [255, 150] width 75 height 12
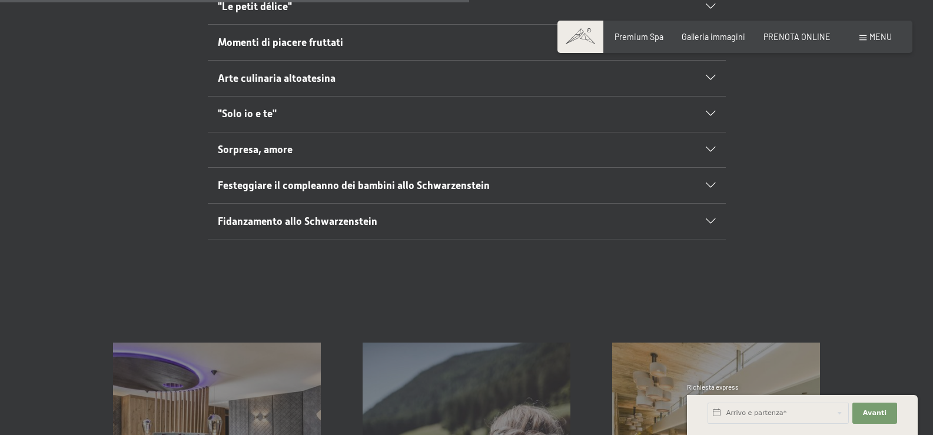
click at [268, 144] on span "Sorpresa, amore" at bounding box center [255, 150] width 75 height 12
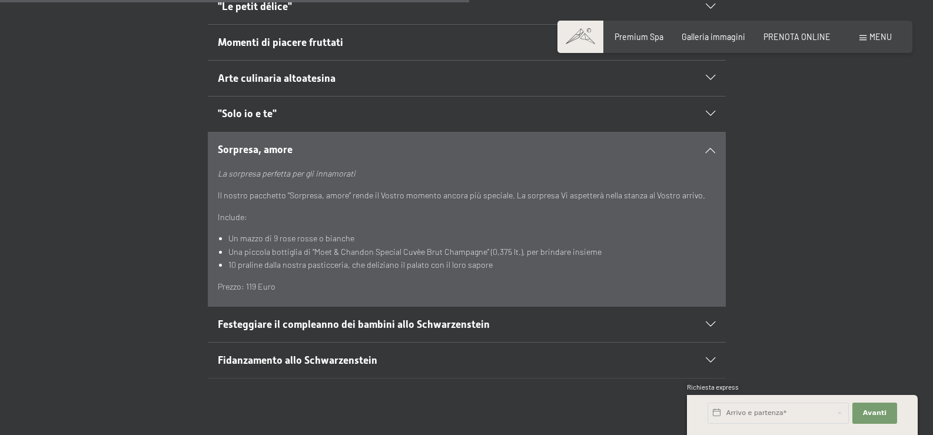
click at [268, 144] on span "Sorpresa, amore" at bounding box center [255, 150] width 75 height 12
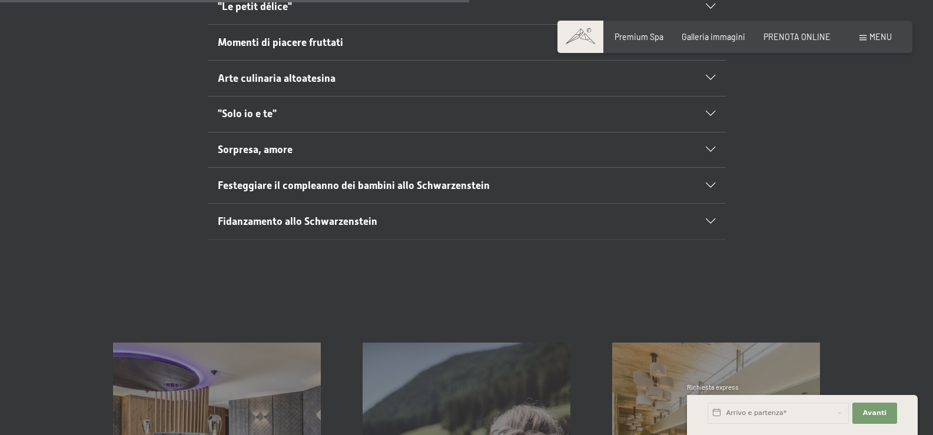
click at [267, 215] on span "Fidanzamento allo Schwarzenstein" at bounding box center [298, 221] width 160 height 12
